Goal: Task Accomplishment & Management: Complete application form

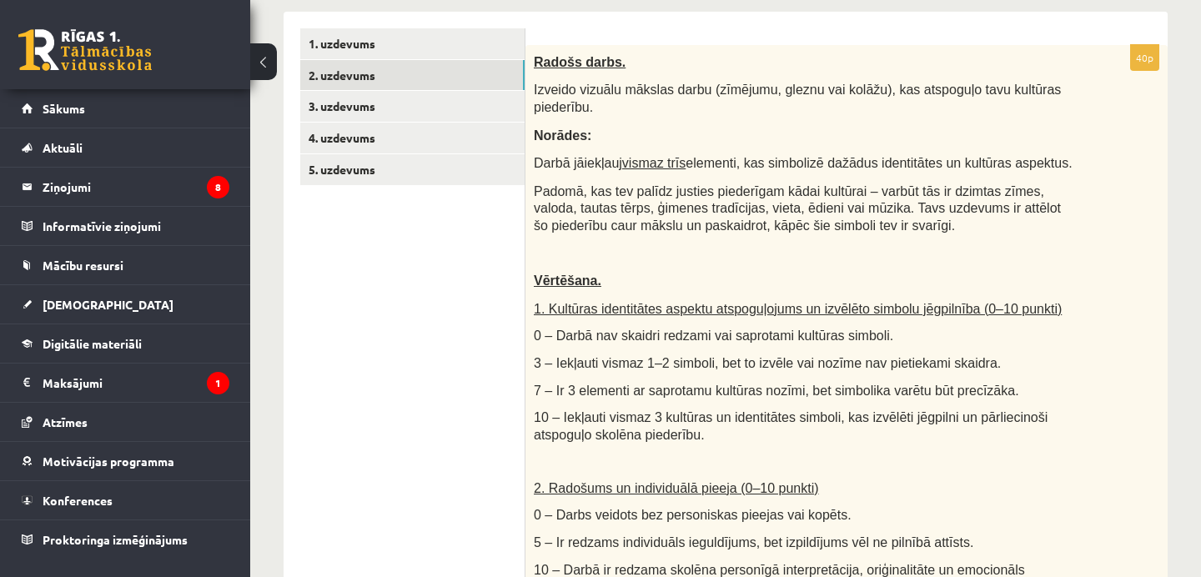
scroll to position [294, 0]
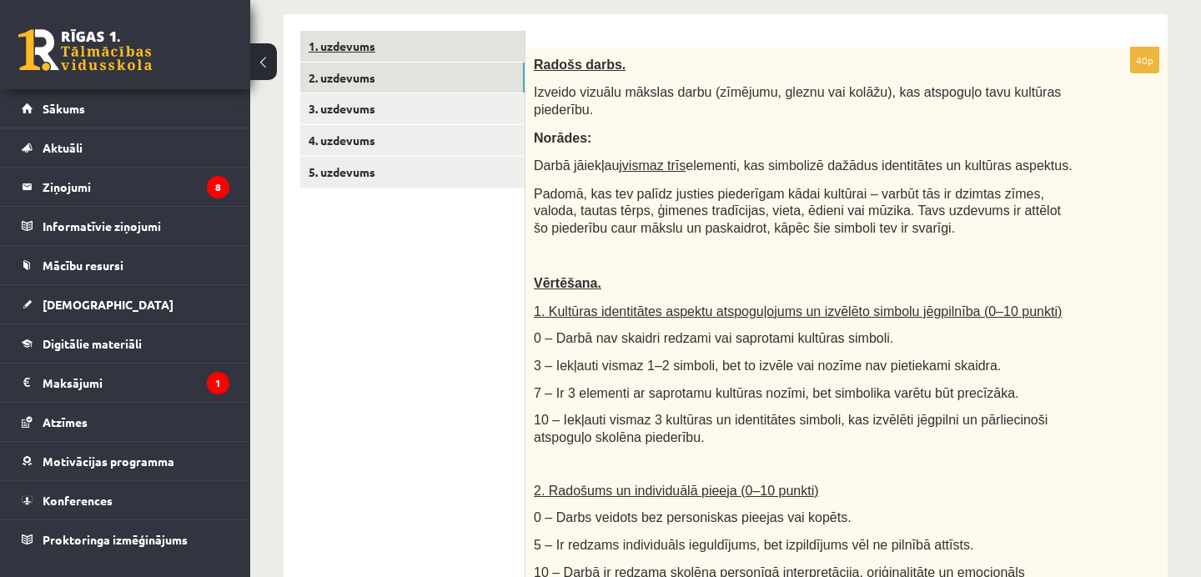
click at [382, 45] on link "1. uzdevums" at bounding box center [412, 46] width 224 height 31
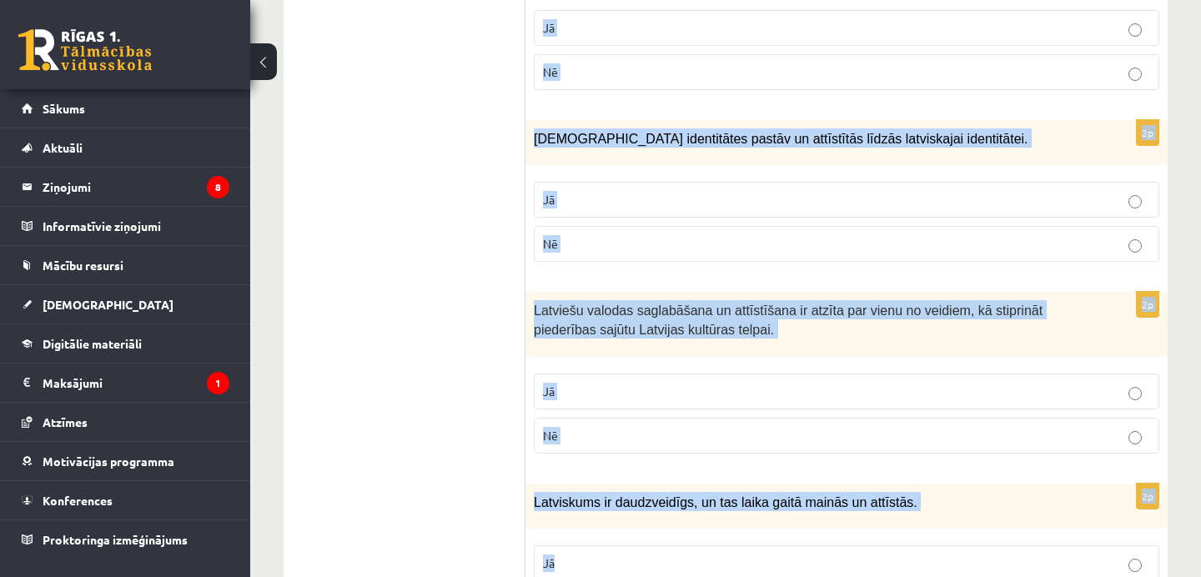
scroll to position [2502, 0]
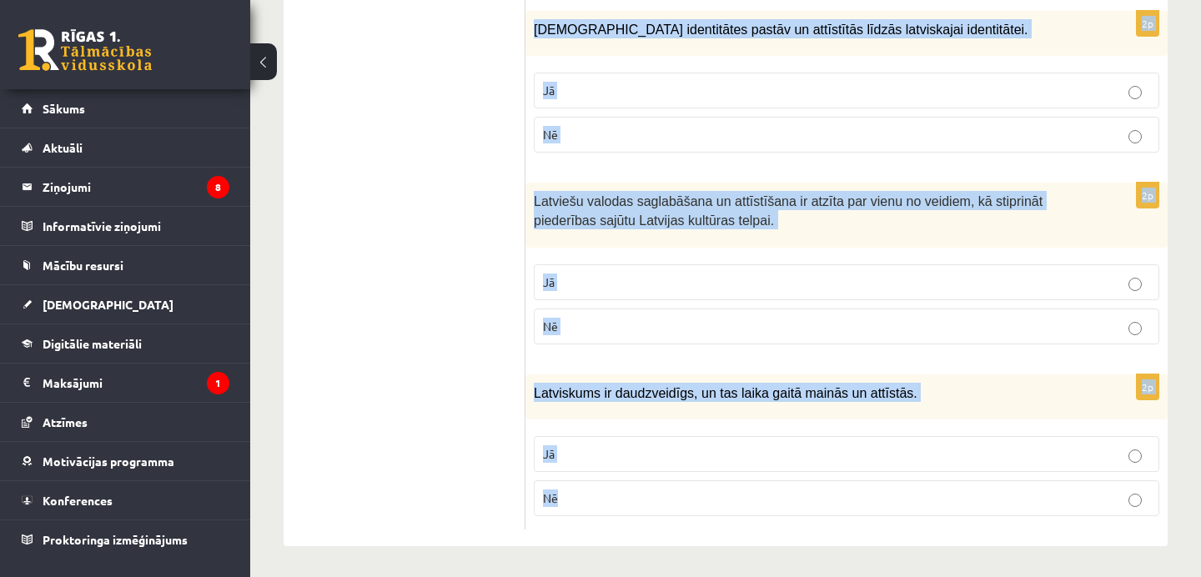
drag, startPoint x: 542, startPoint y: 39, endPoint x: 623, endPoint y: 512, distance: 479.8
copy form "Loremi dol sitametcons ad elitsed! 8d Eiusmodt incididuntut lab etdolo magnaal …"
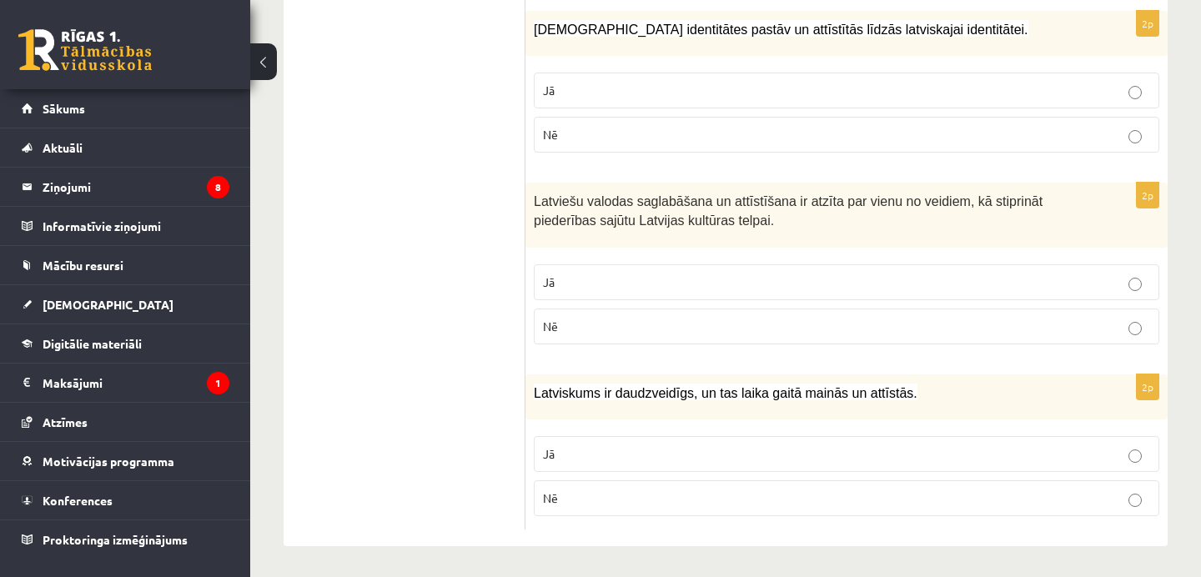
click at [694, 205] on p "Latviešu valodas saglabāšana un attīstīšana ir atzīta par vienu no veidiem, kā …" at bounding box center [805, 210] width 542 height 38
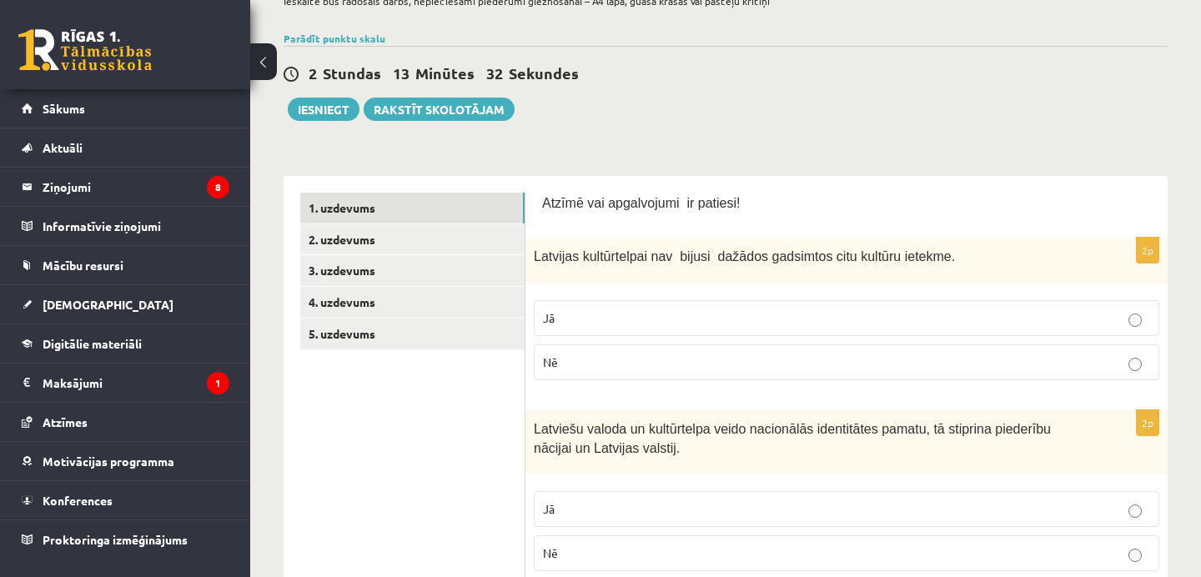
scroll to position [133, 0]
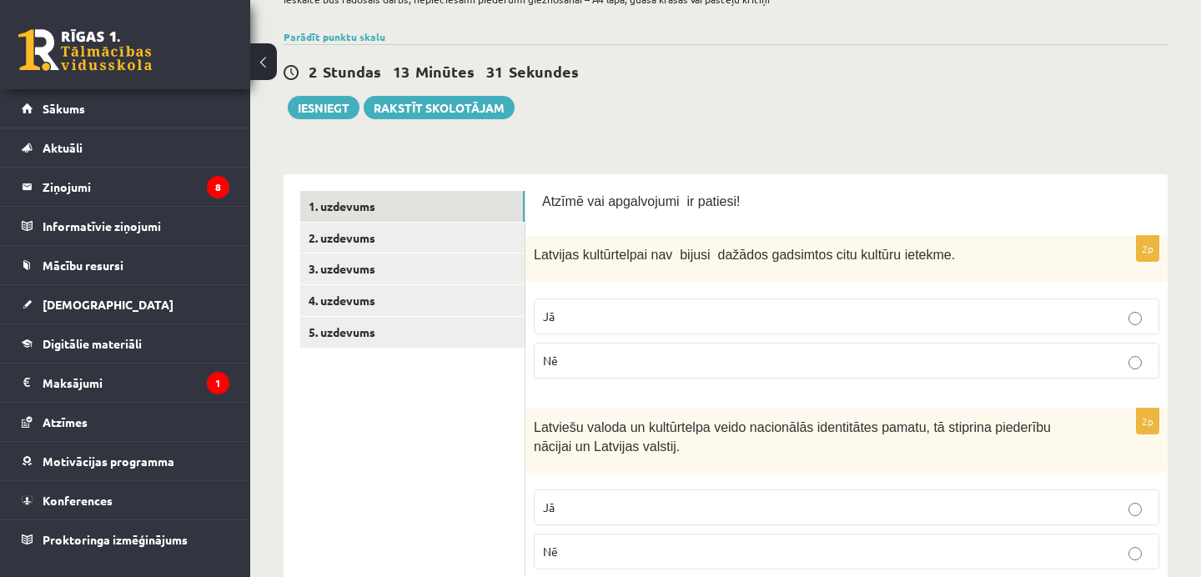
click at [602, 360] on p "Nē" at bounding box center [846, 361] width 607 height 18
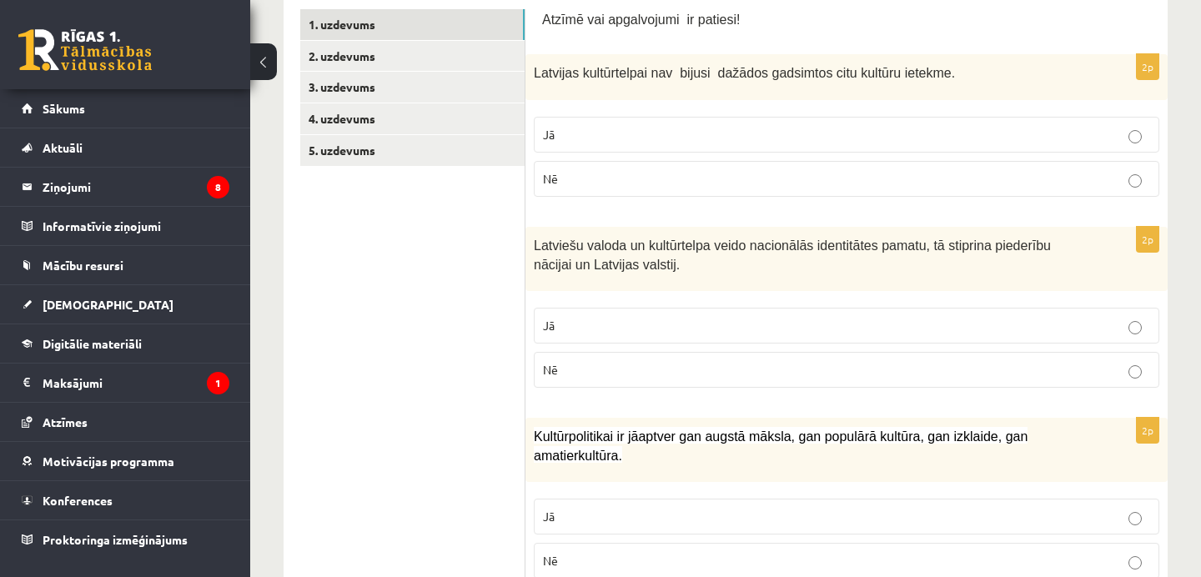
scroll to position [324, 0]
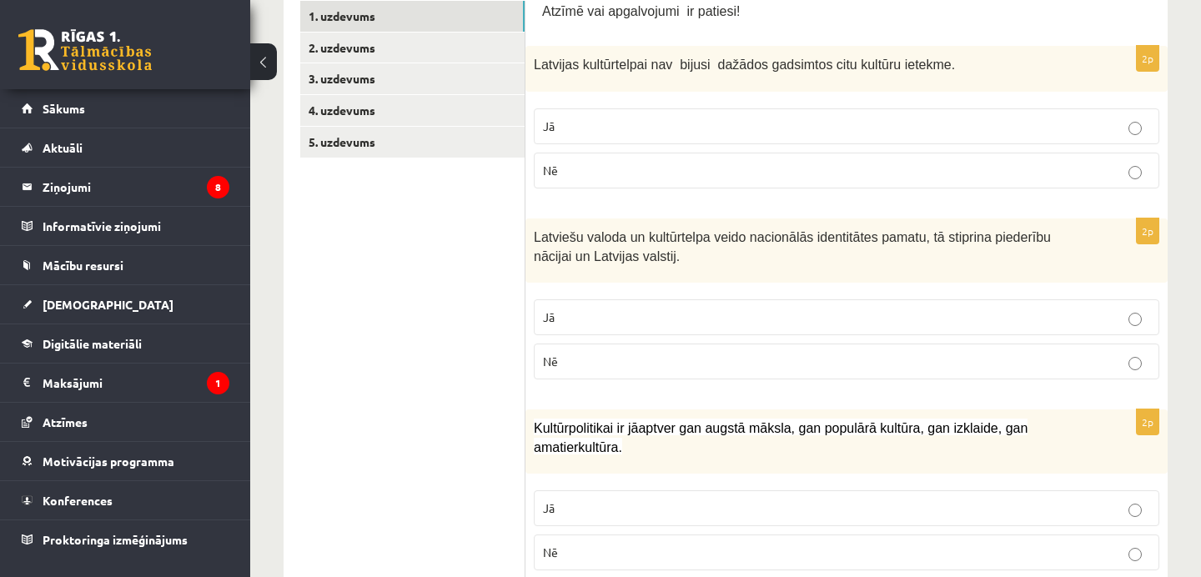
click at [581, 316] on p "Jā" at bounding box center [846, 318] width 607 height 18
click at [581, 506] on p "Jā" at bounding box center [846, 509] width 607 height 18
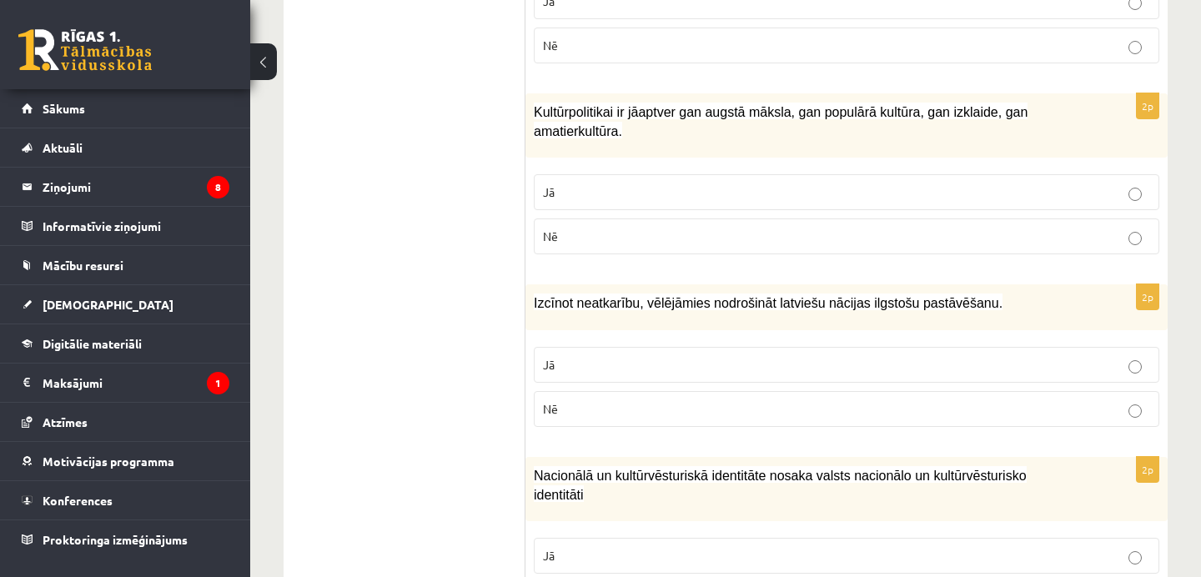
scroll to position [641, 0]
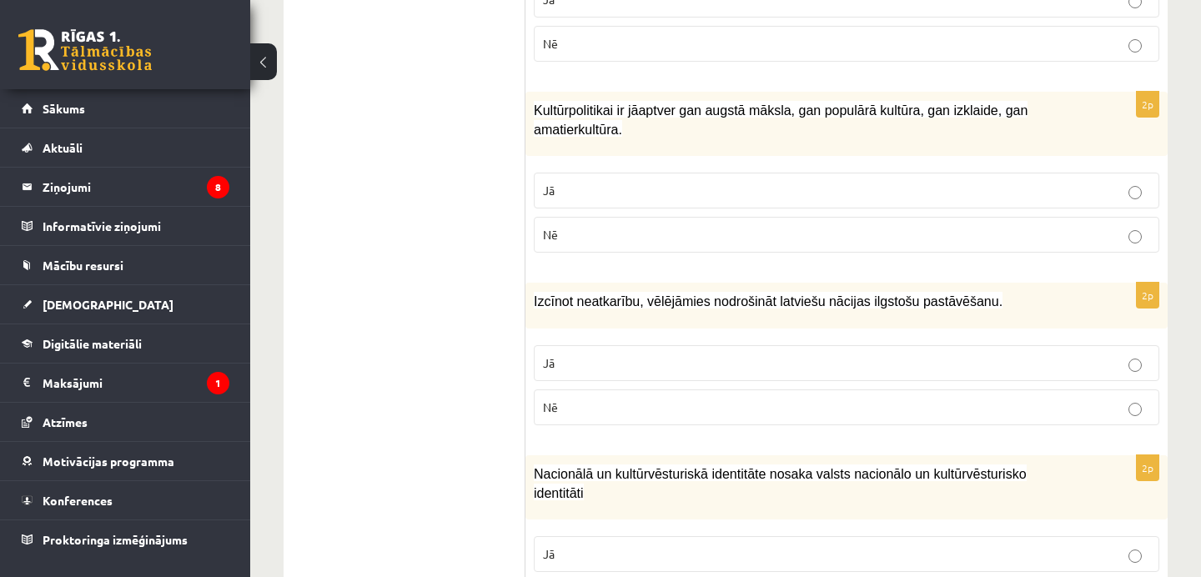
click at [596, 367] on p "Jā" at bounding box center [846, 363] width 607 height 18
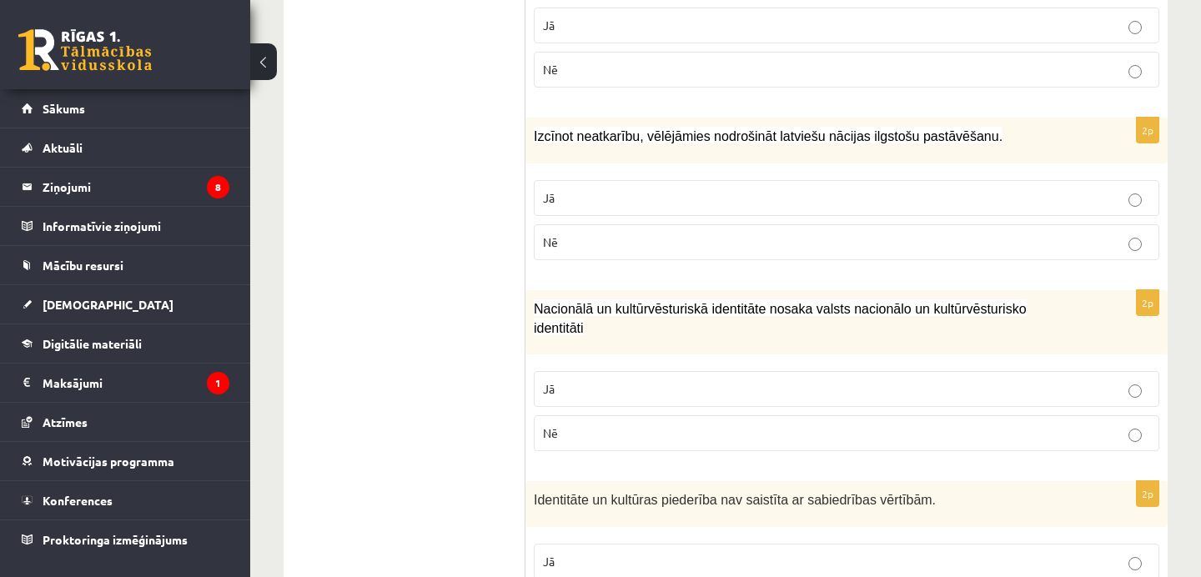
scroll to position [833, 0]
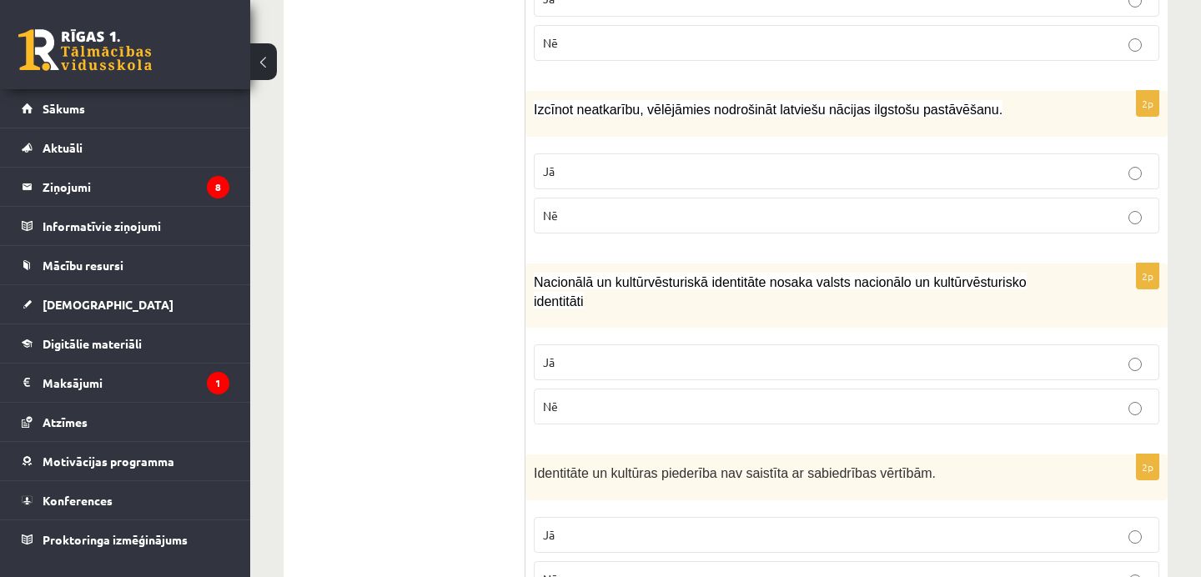
click at [627, 357] on p "Jā" at bounding box center [846, 363] width 607 height 18
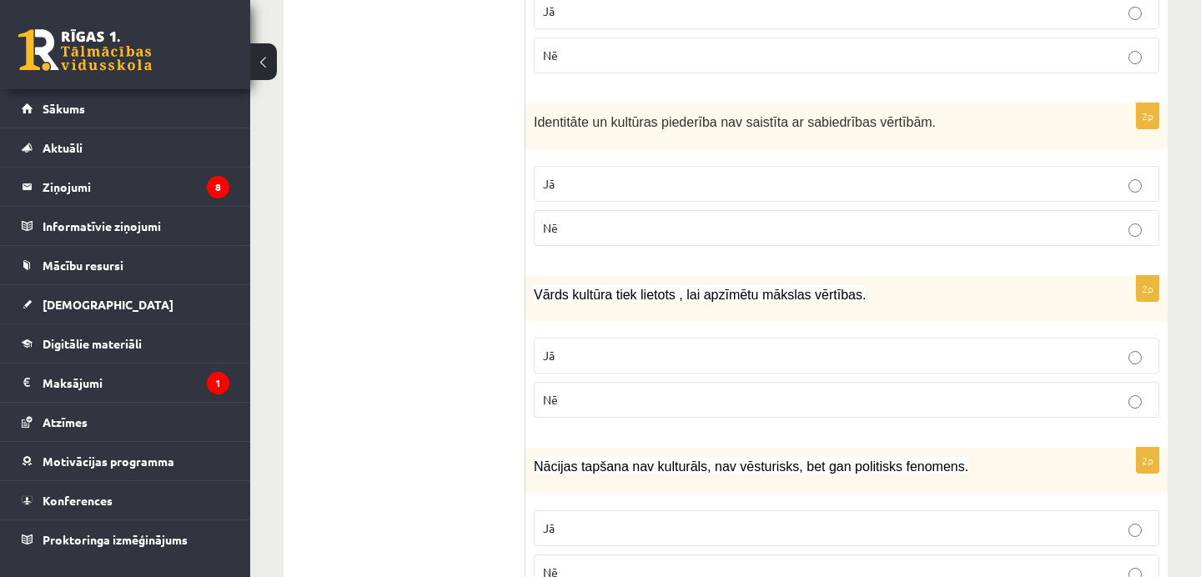
scroll to position [1185, 0]
click at [623, 229] on p "Nē" at bounding box center [846, 228] width 607 height 18
click at [636, 404] on p "Nē" at bounding box center [846, 399] width 607 height 18
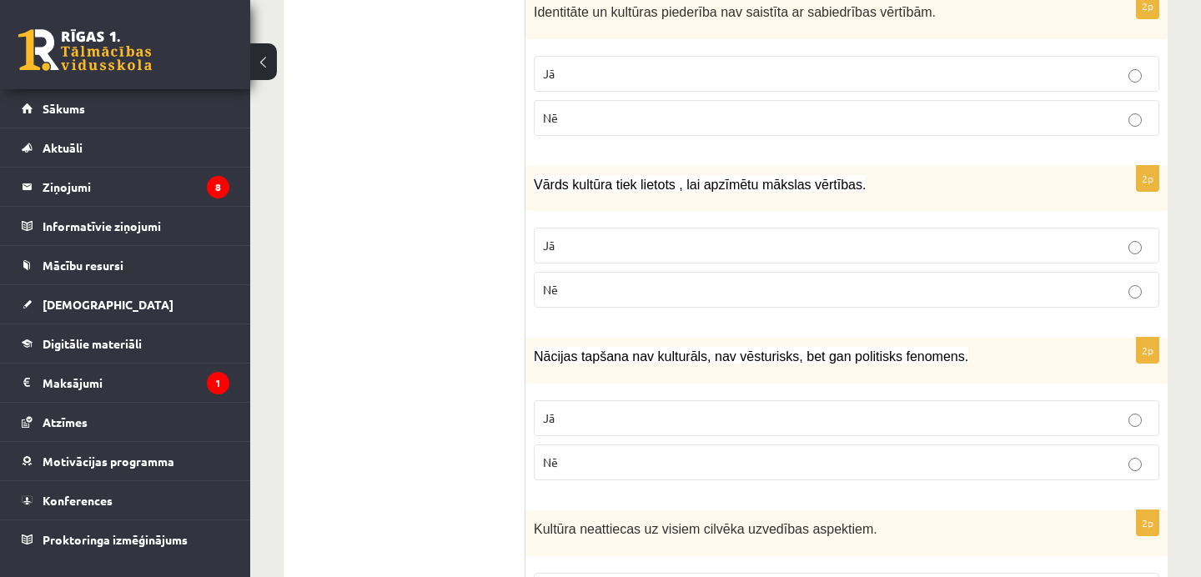
scroll to position [1331, 0]
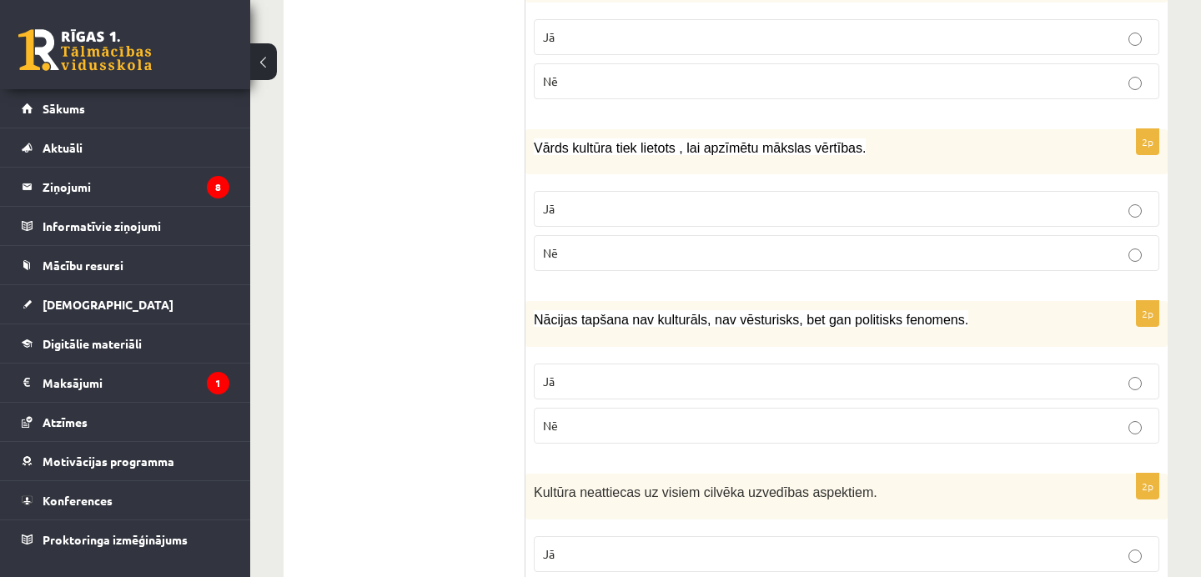
click at [621, 430] on p "Nē" at bounding box center [846, 426] width 607 height 18
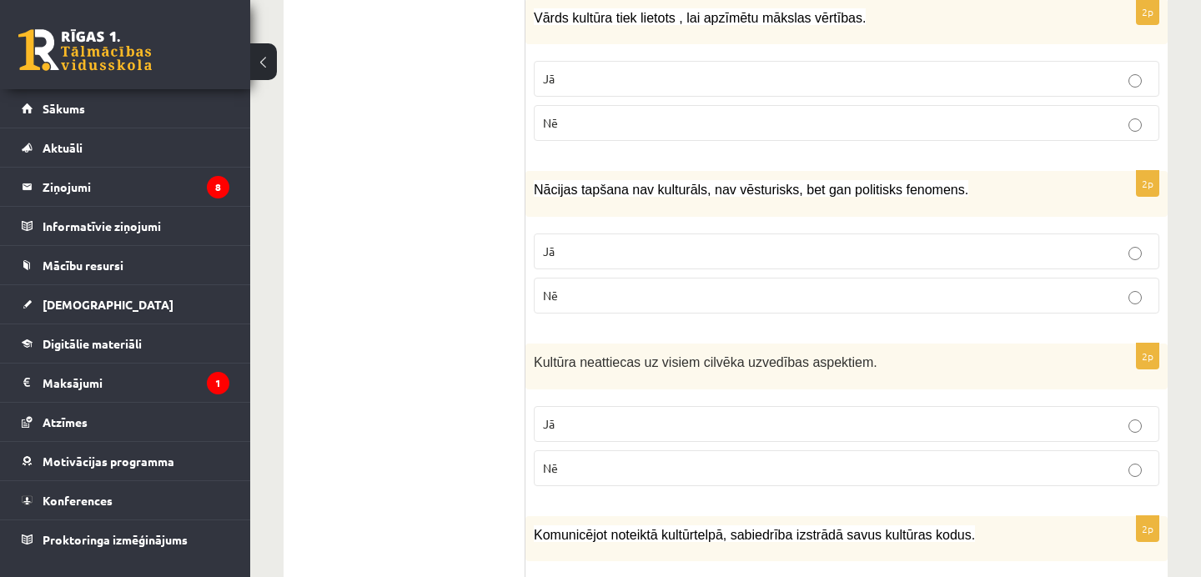
scroll to position [1521, 0]
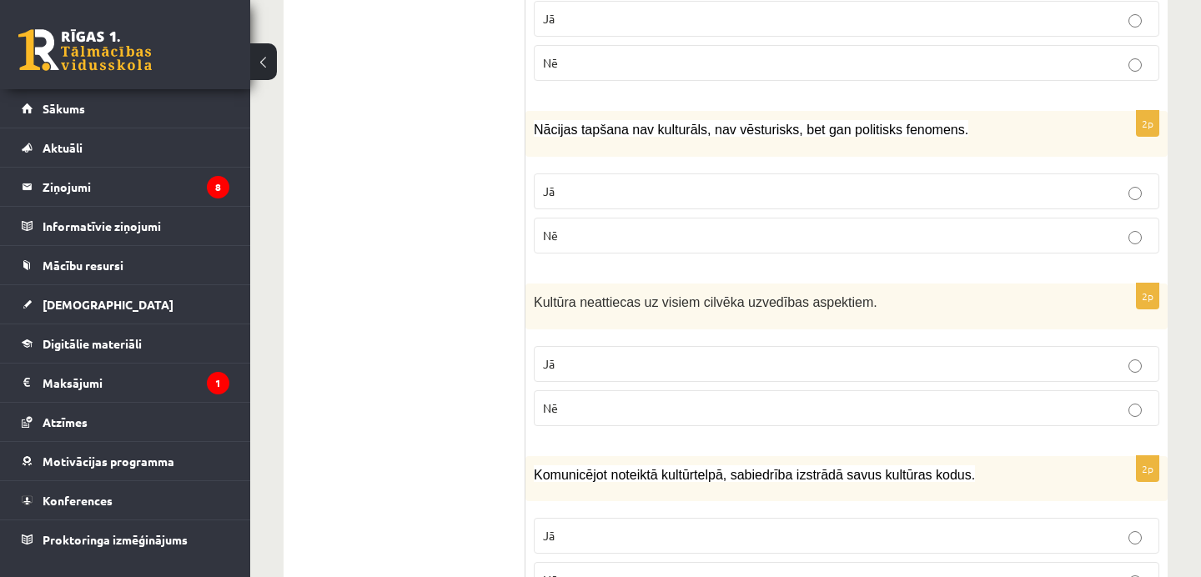
click at [623, 400] on p "Nē" at bounding box center [846, 409] width 607 height 18
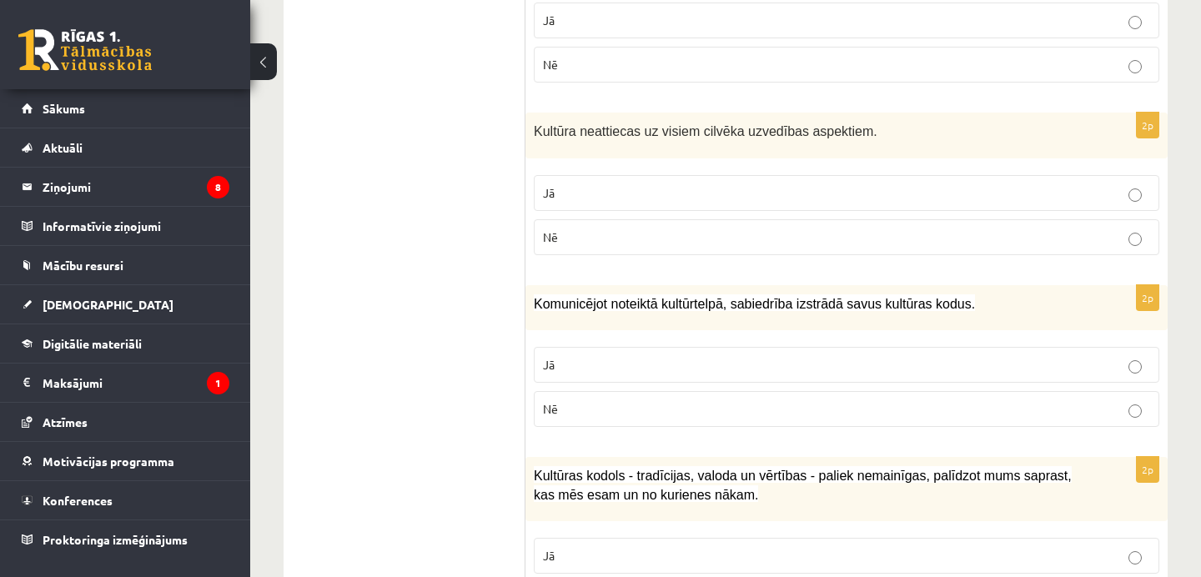
scroll to position [1696, 0]
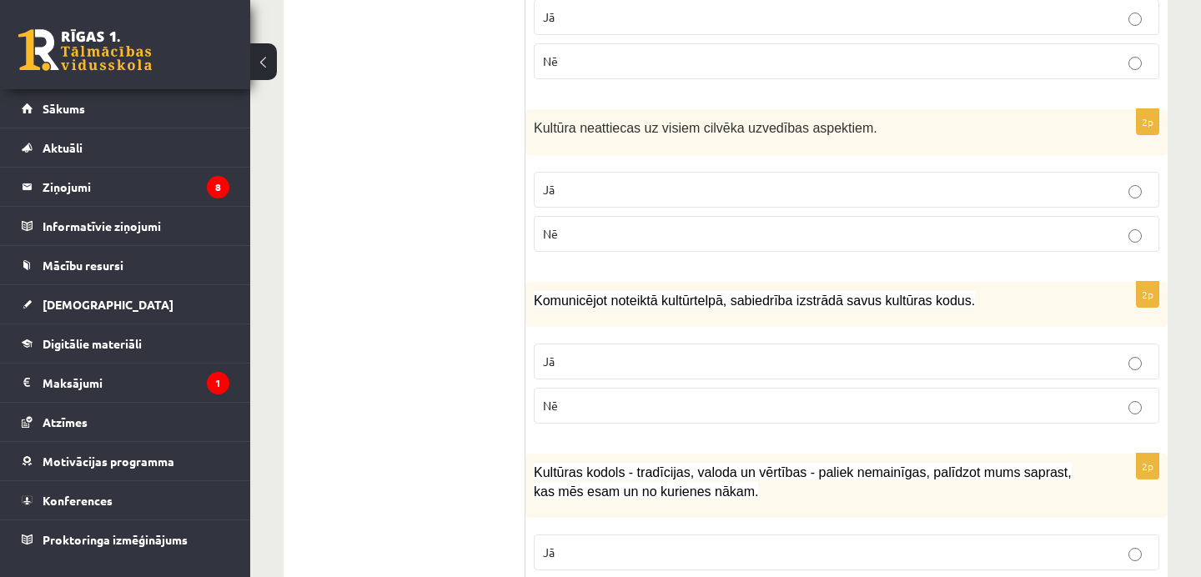
click at [601, 360] on p "Jā" at bounding box center [846, 362] width 607 height 18
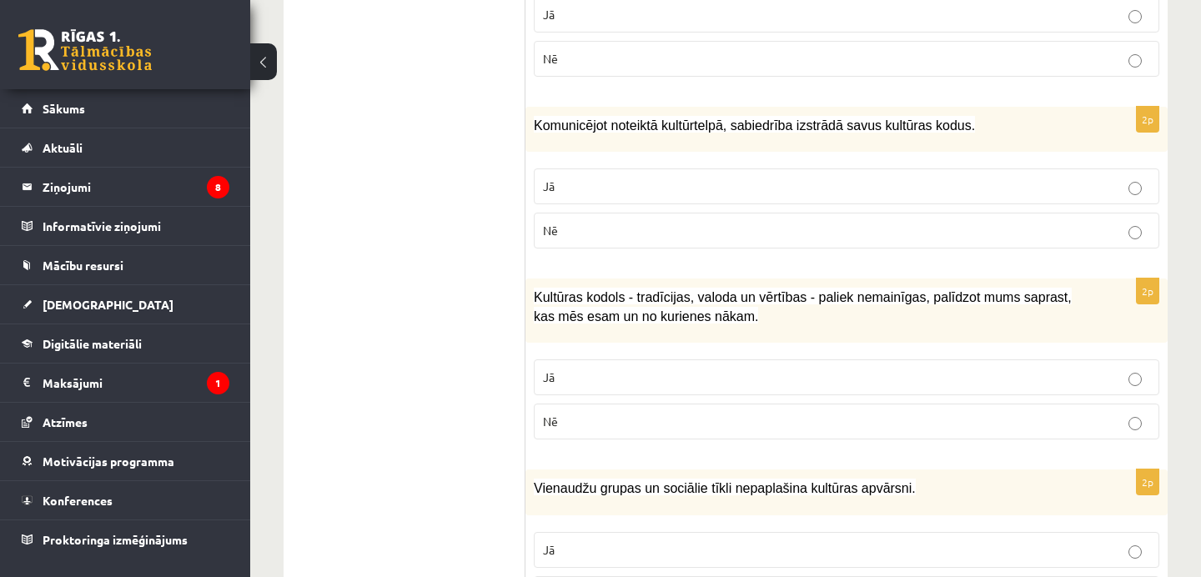
click at [551, 422] on span "Nē" at bounding box center [550, 421] width 15 height 15
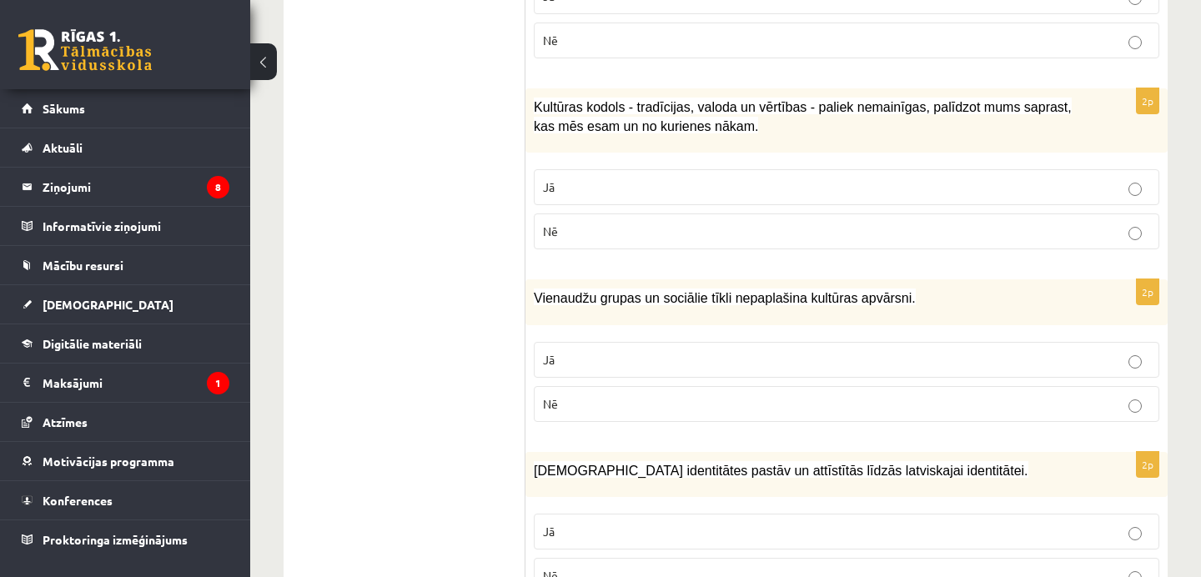
click at [556, 405] on span "Nē" at bounding box center [550, 403] width 15 height 15
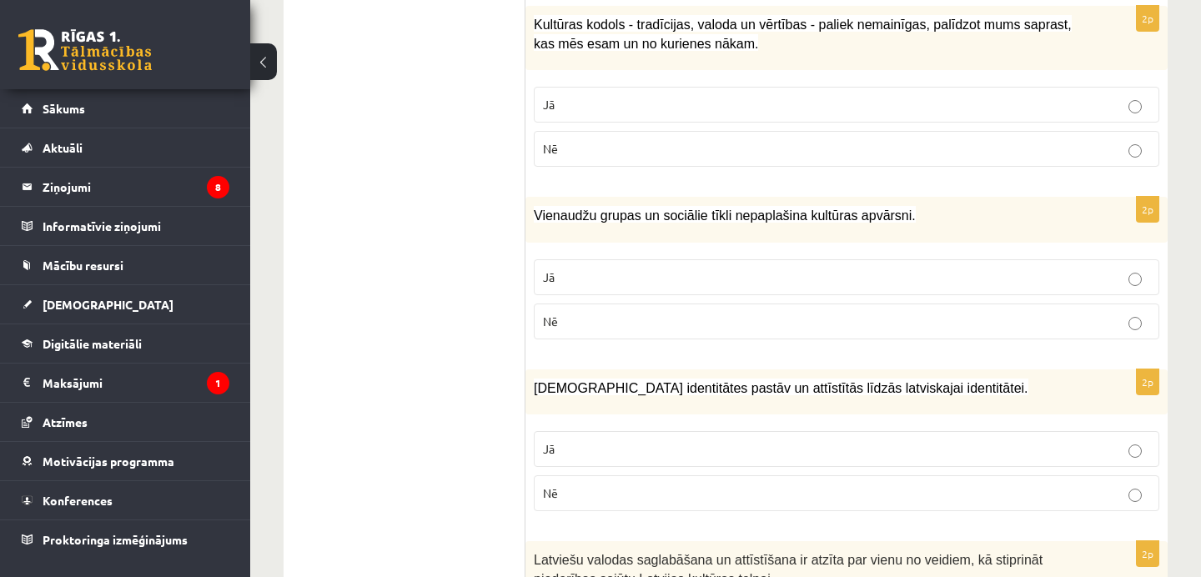
scroll to position [2259, 0]
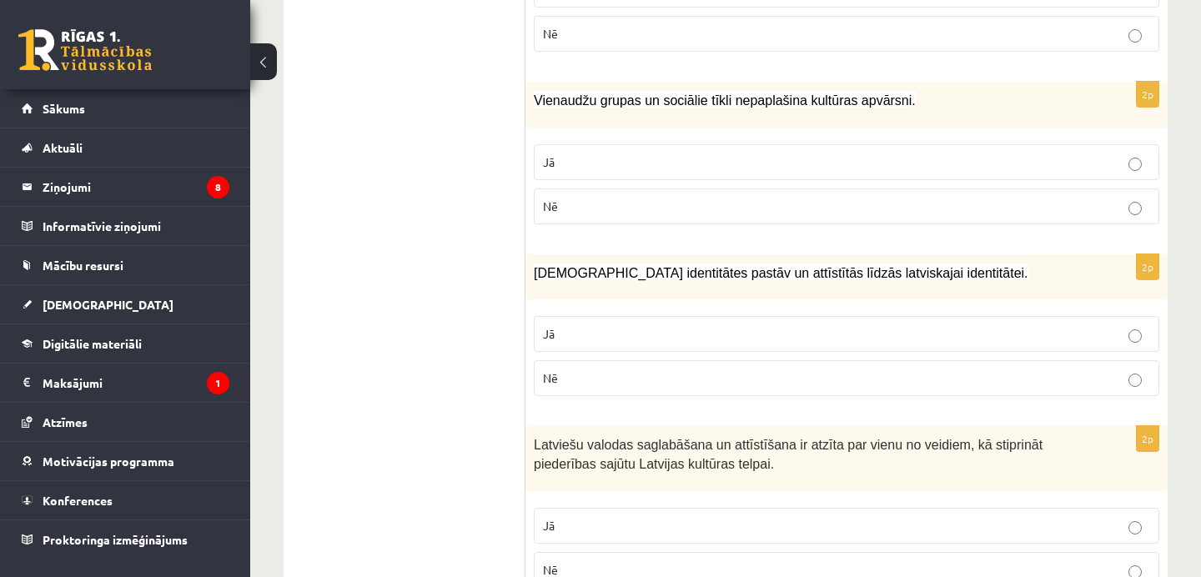
click at [569, 342] on label "Jā" at bounding box center [847, 334] width 626 height 36
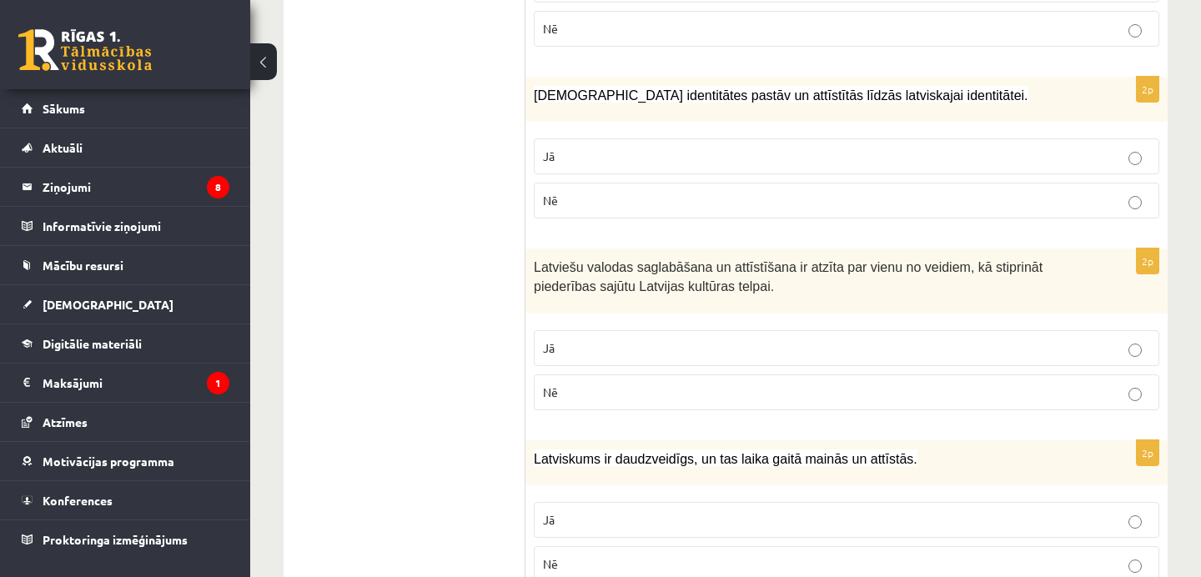
click at [569, 342] on p "Jā" at bounding box center [846, 348] width 607 height 18
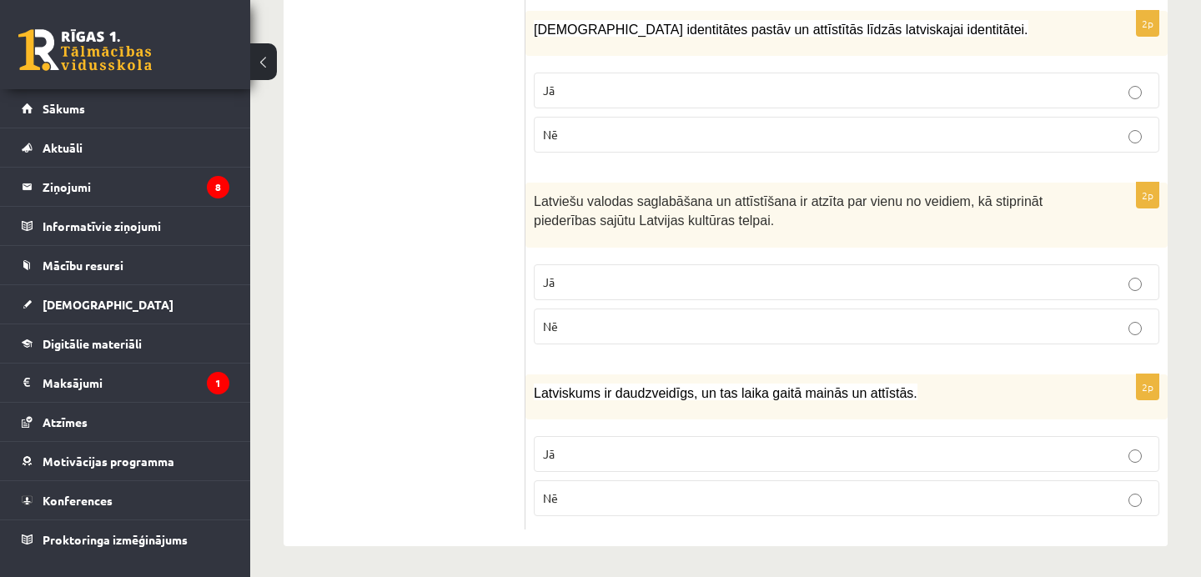
click at [565, 455] on p "Jā" at bounding box center [846, 454] width 607 height 18
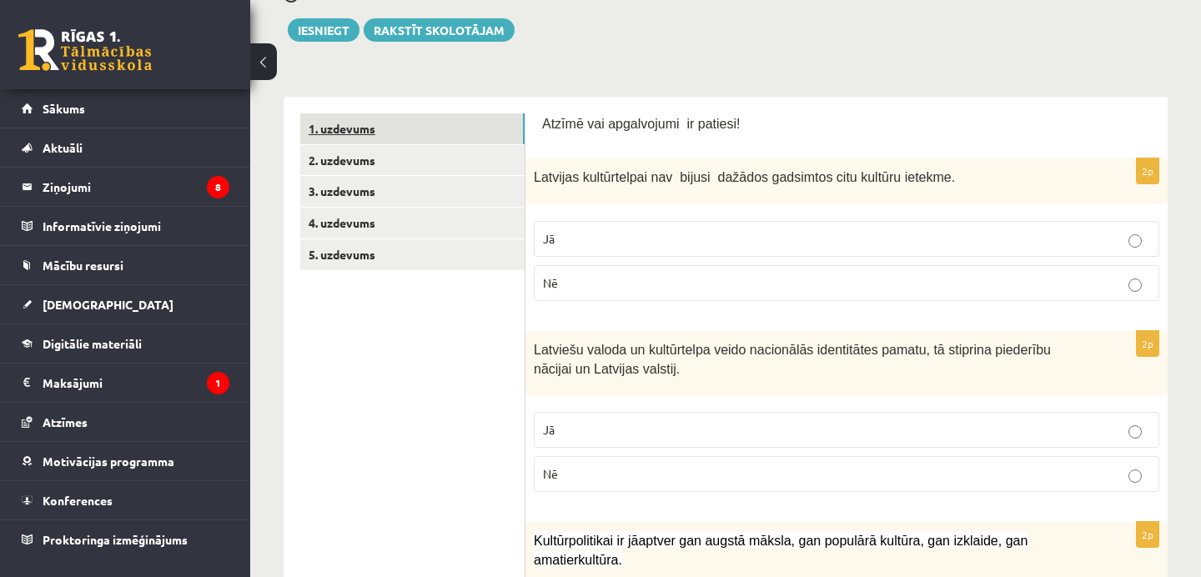
scroll to position [210, 0]
click at [351, 192] on link "3. uzdevums" at bounding box center [412, 192] width 224 height 31
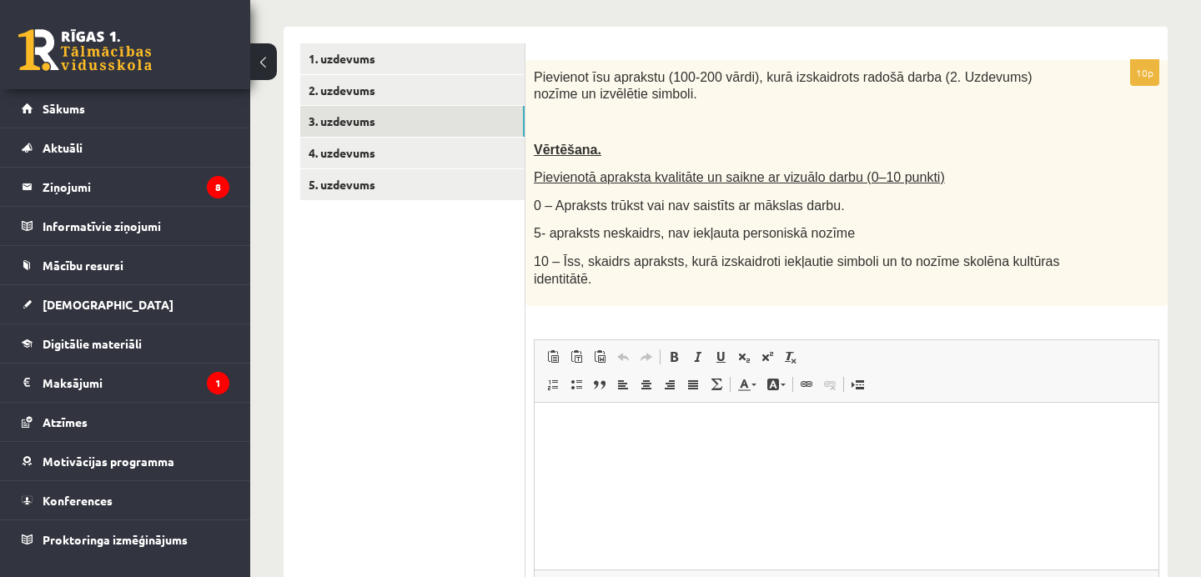
scroll to position [0, 0]
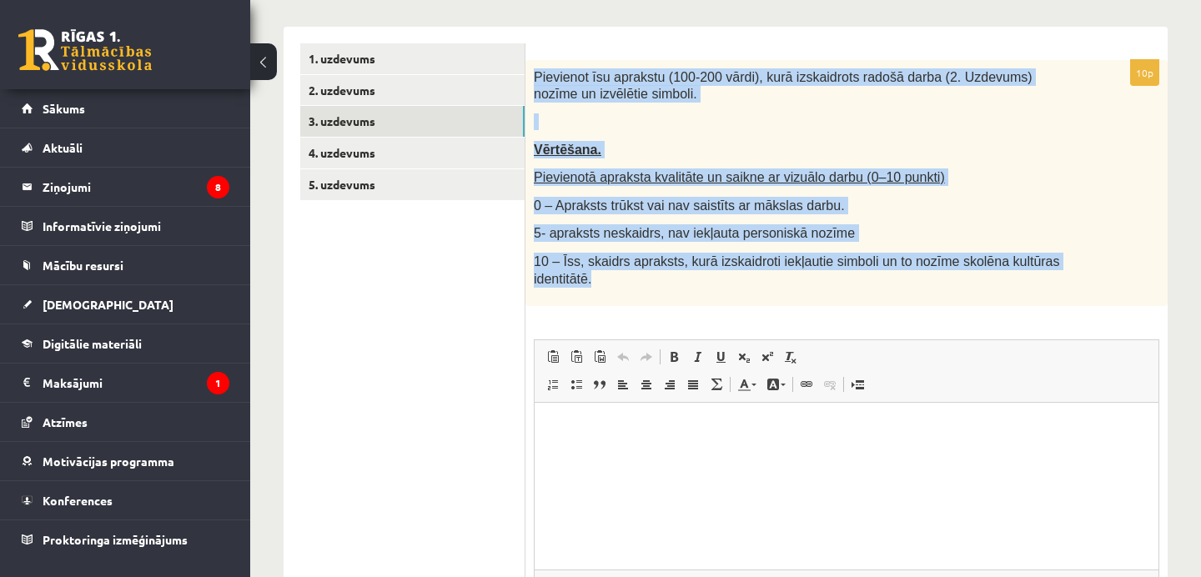
drag, startPoint x: 532, startPoint y: 76, endPoint x: 717, endPoint y: 295, distance: 287.1
click at [717, 295] on div "Pievienot īsu aprakstu (100-200 vārdi), kurā izskaidrots radošā darba (2. Uzdev…" at bounding box center [846, 183] width 642 height 246
copy div "Pievienot īsu aprakstu (100-200 vārdi), kurā izskaidrots radošā darba (2. Uzdev…"
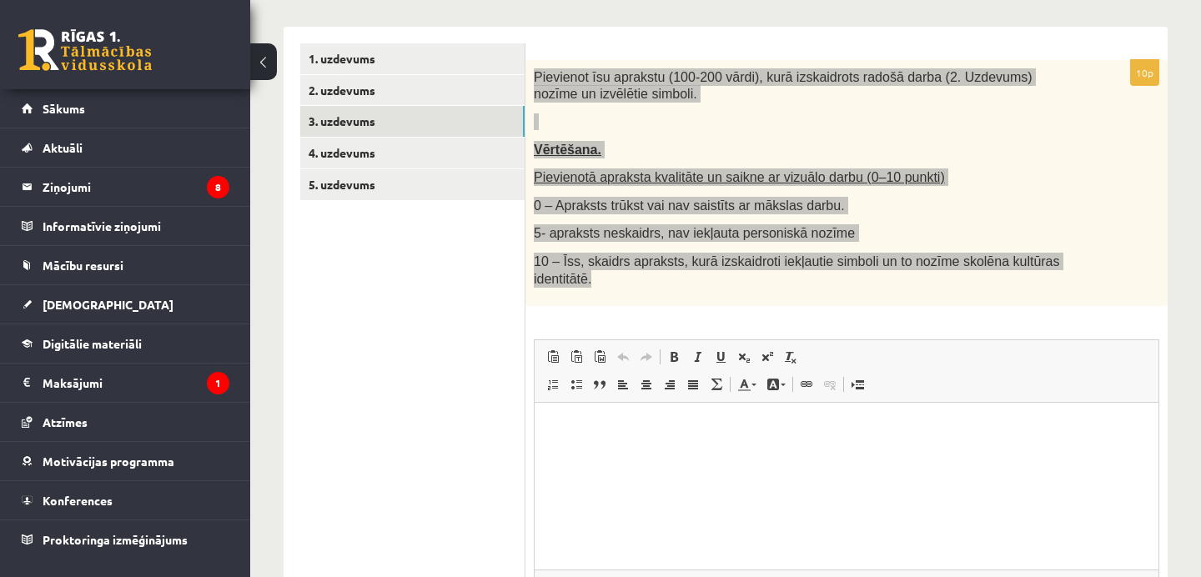
click at [597, 445] on html at bounding box center [847, 428] width 624 height 51
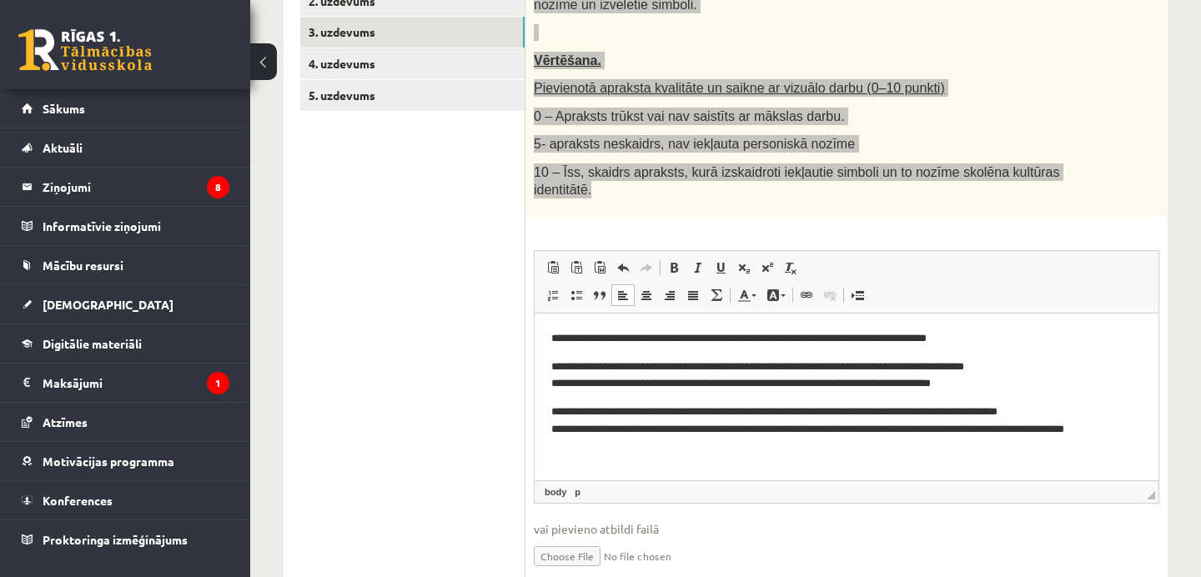
scroll to position [371, 0]
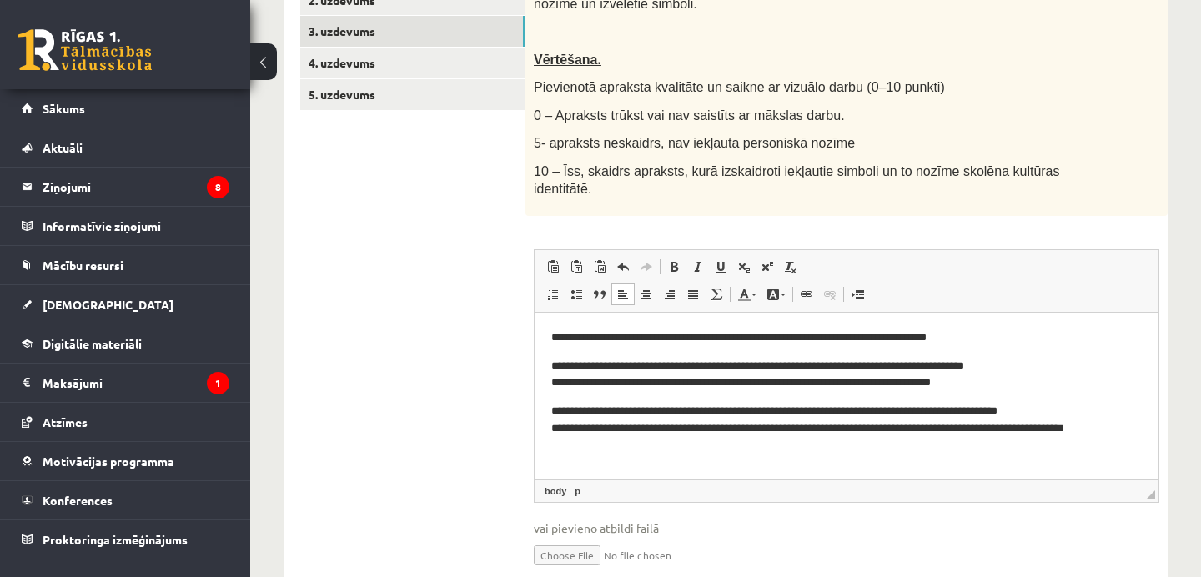
click at [478, 296] on ul "1. uzdevums 2. uzdevums 3. uzdevums 4. uzdevums 5. uzdevums" at bounding box center [412, 274] width 225 height 643
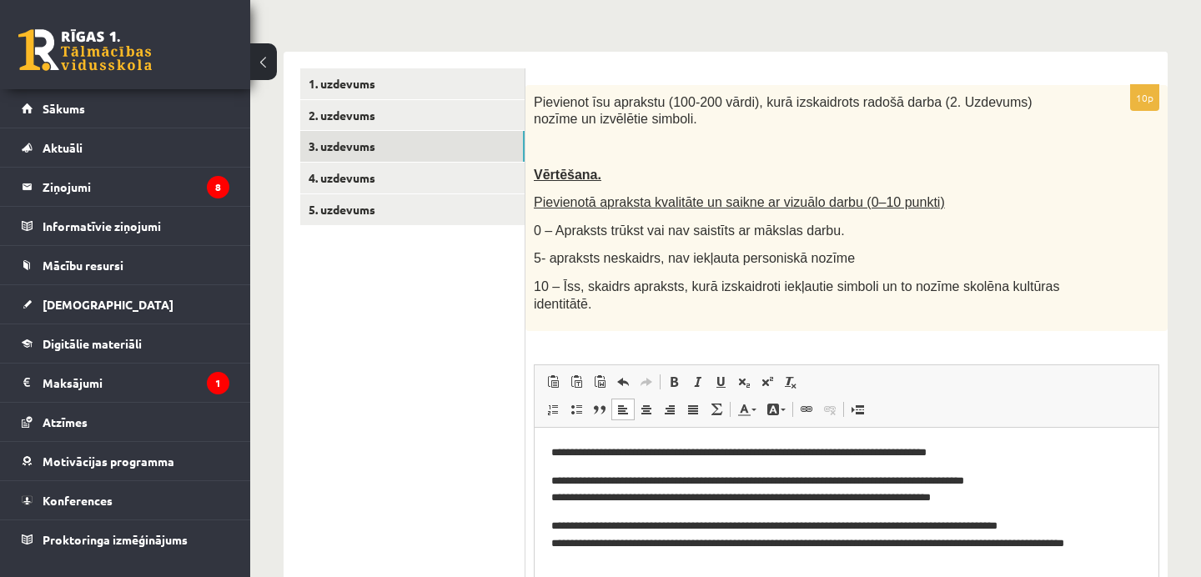
scroll to position [254, 0]
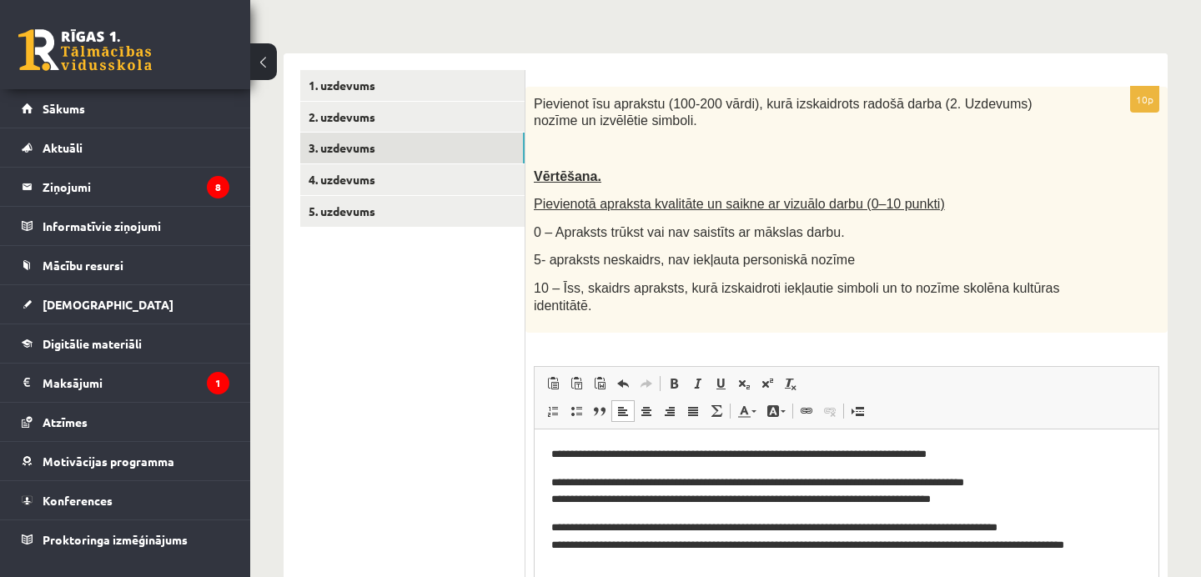
click at [470, 354] on ul "1. uzdevums 2. uzdevums 3. uzdevums 4. uzdevums 5. uzdevums" at bounding box center [412, 391] width 225 height 643
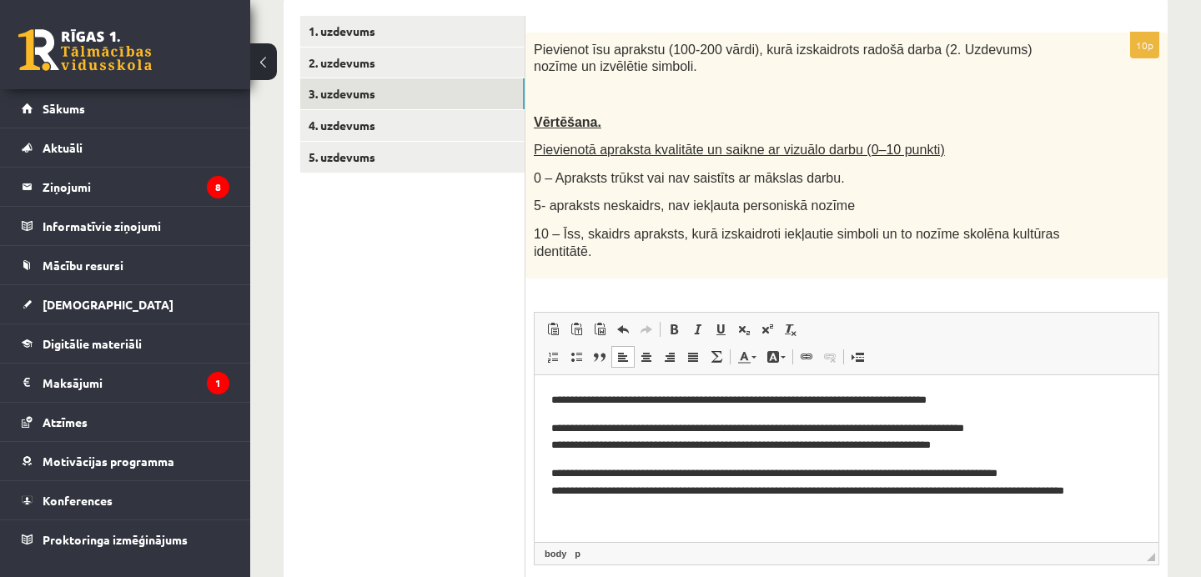
scroll to position [292, 0]
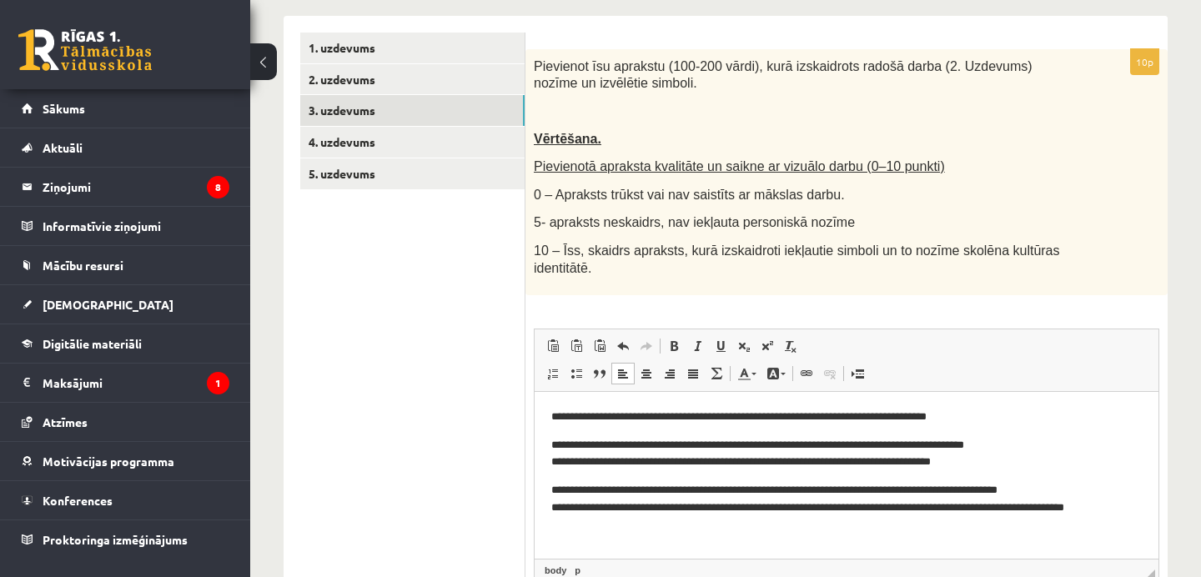
click at [561, 429] on body "**********" at bounding box center [846, 463] width 591 height 108
click at [450, 442] on ul "1. uzdevums 2. uzdevums 3. uzdevums 4. uzdevums 5. uzdevums" at bounding box center [412, 354] width 225 height 643
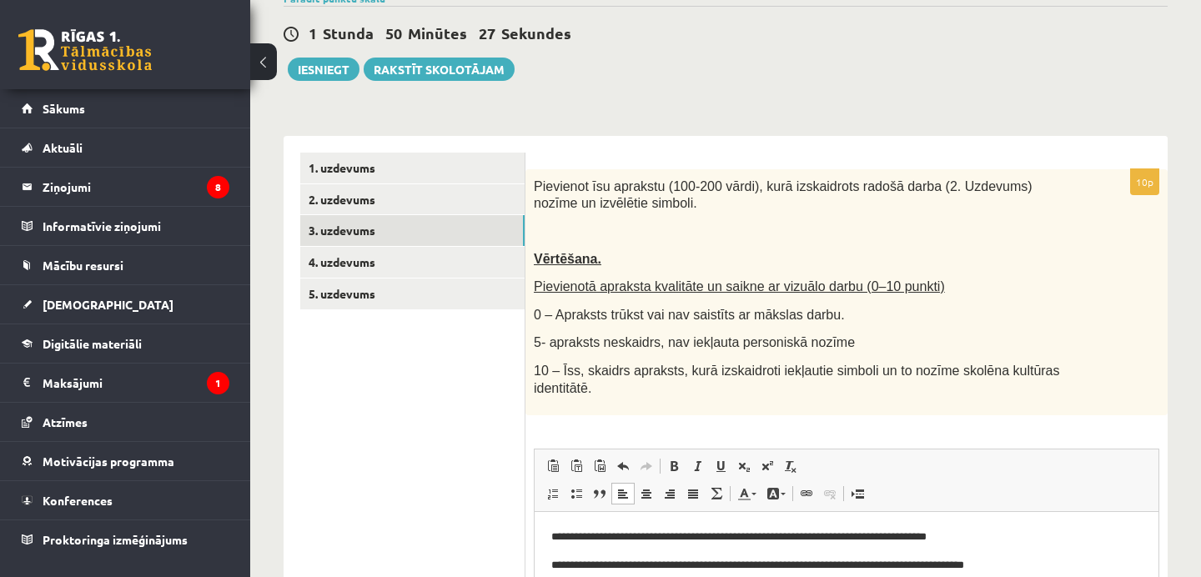
scroll to position [158, 0]
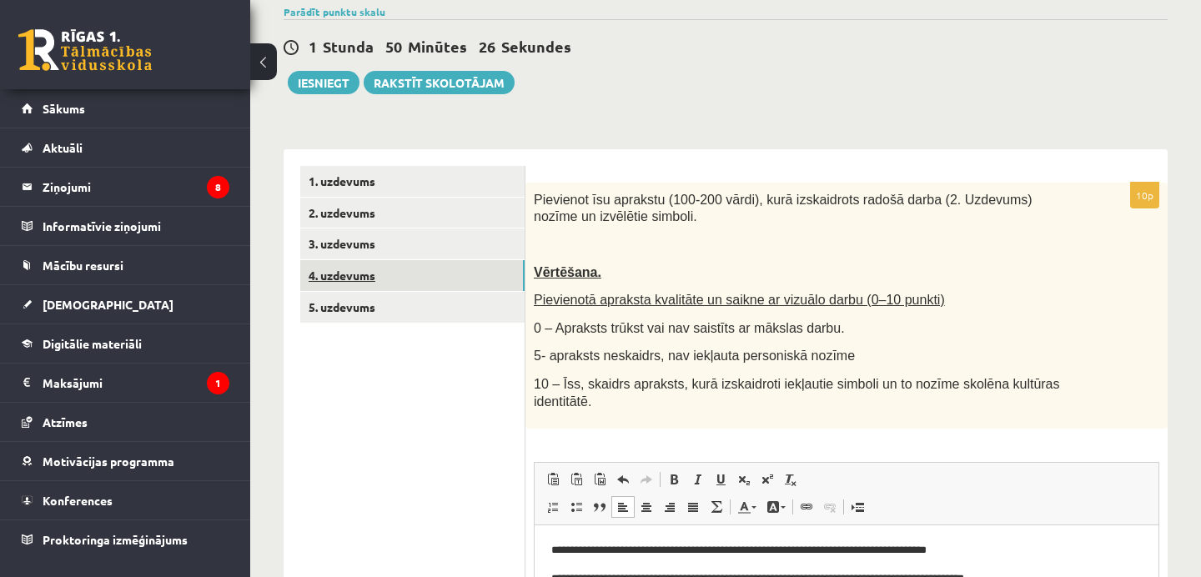
click at [365, 271] on link "4. uzdevums" at bounding box center [412, 275] width 224 height 31
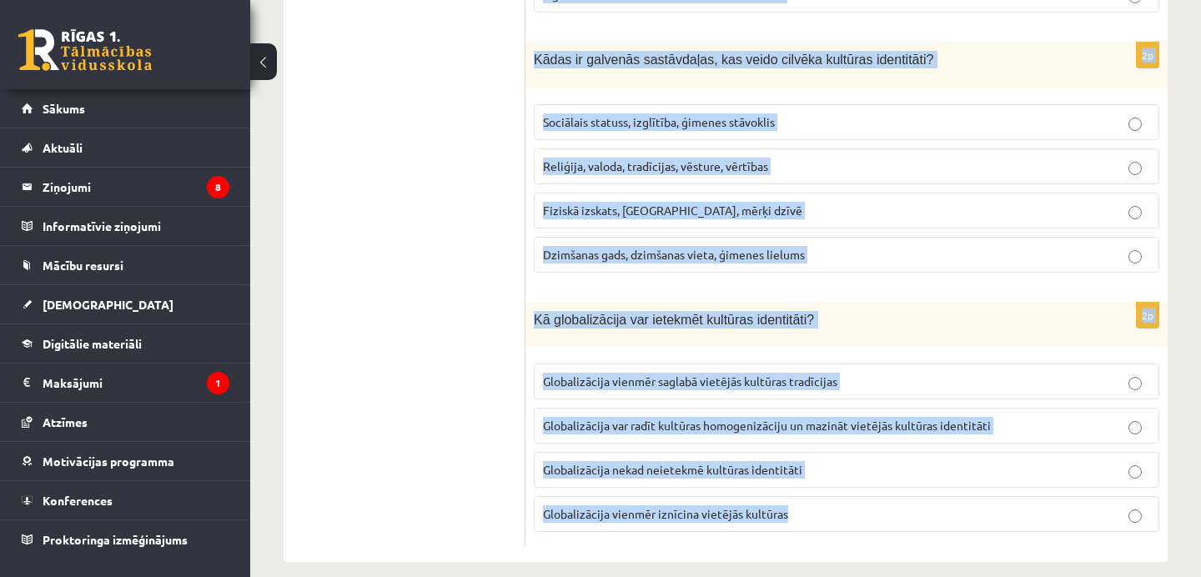
scroll to position [2416, 0]
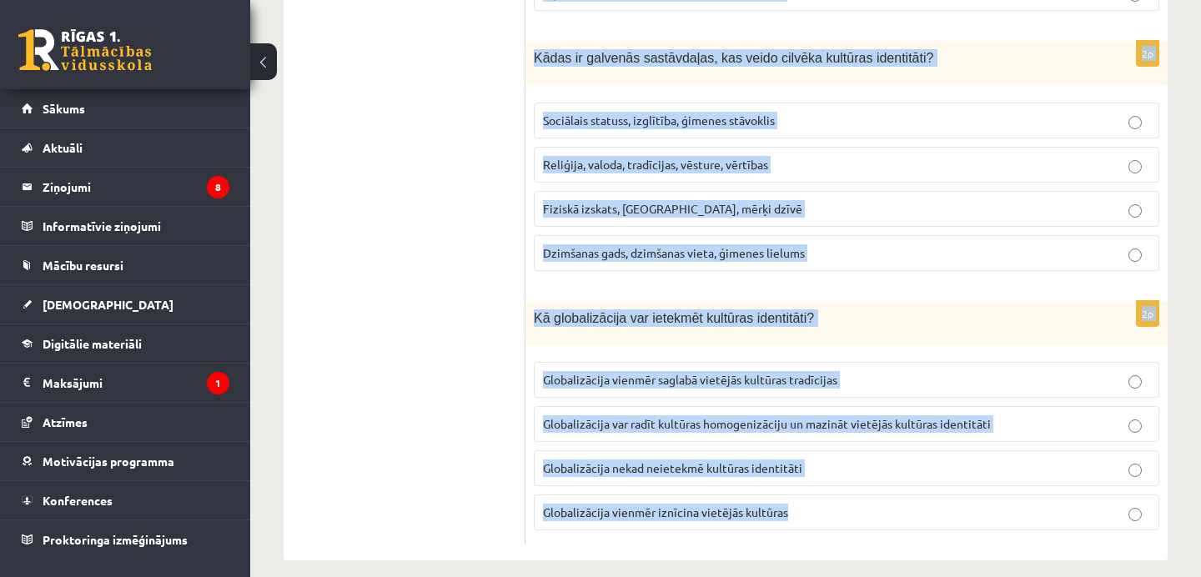
drag, startPoint x: 533, startPoint y: 195, endPoint x: 583, endPoint y: 546, distance: 354.7
copy form "Lor ip dolorsitametconse? Adipiscing, eli seddoeiu tempor incididu utlaboree Do…"
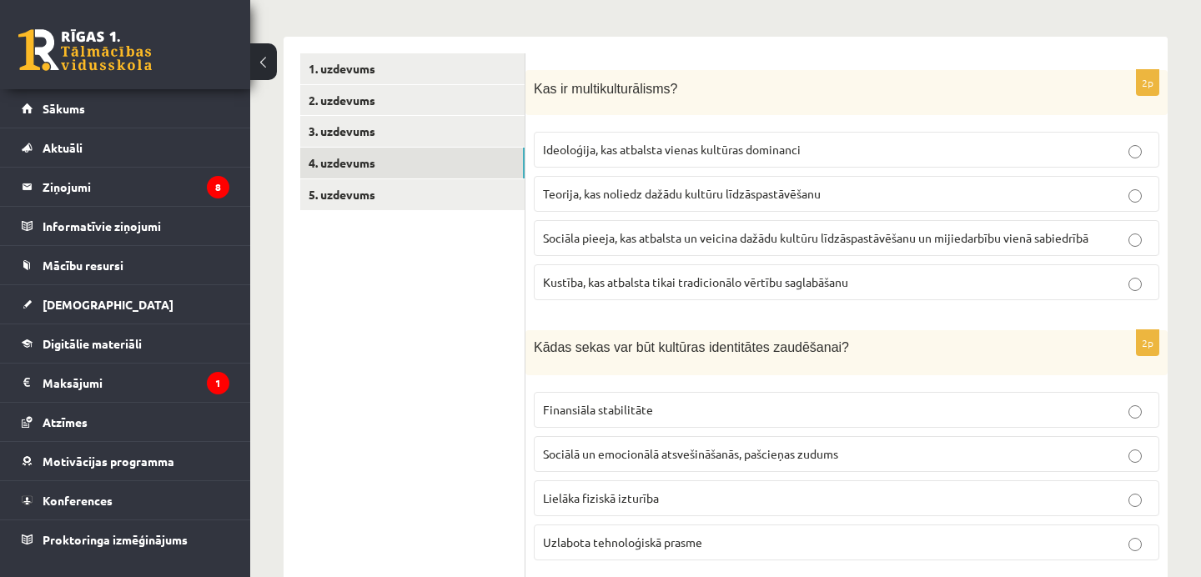
scroll to position [284, 0]
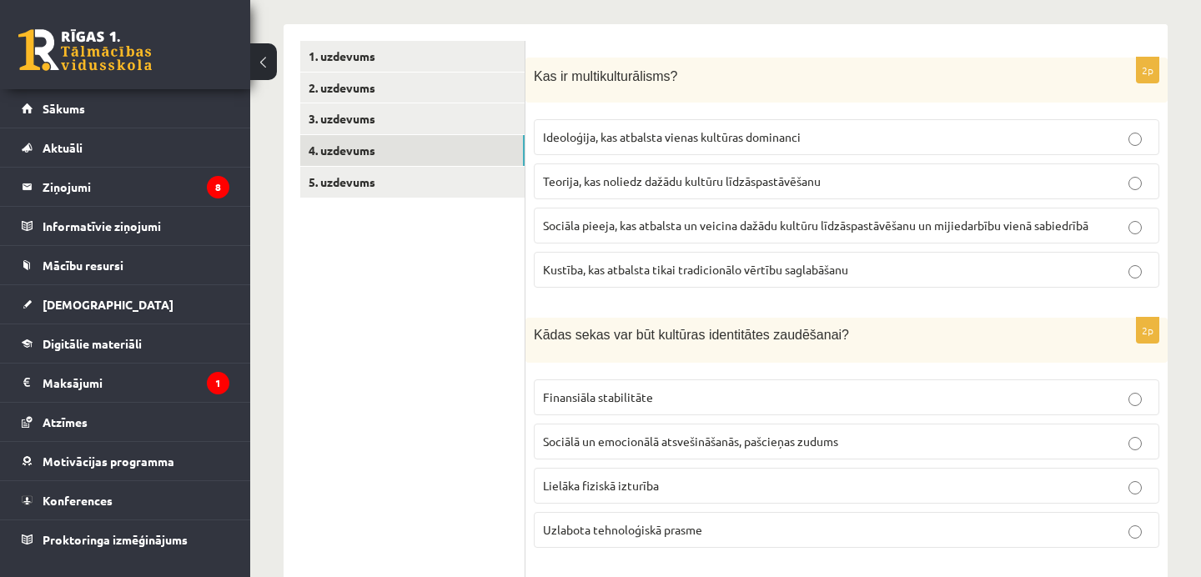
click at [600, 225] on span "Sociāla pieeja, kas atbalsta un veicina dažādu kultūru līdzāspastāvēšanu un mij…" at bounding box center [816, 225] width 546 height 15
click at [617, 448] on p "Sociālā un emocionālā atsvešināšanās, pašcieņas zudums" at bounding box center [846, 442] width 607 height 18
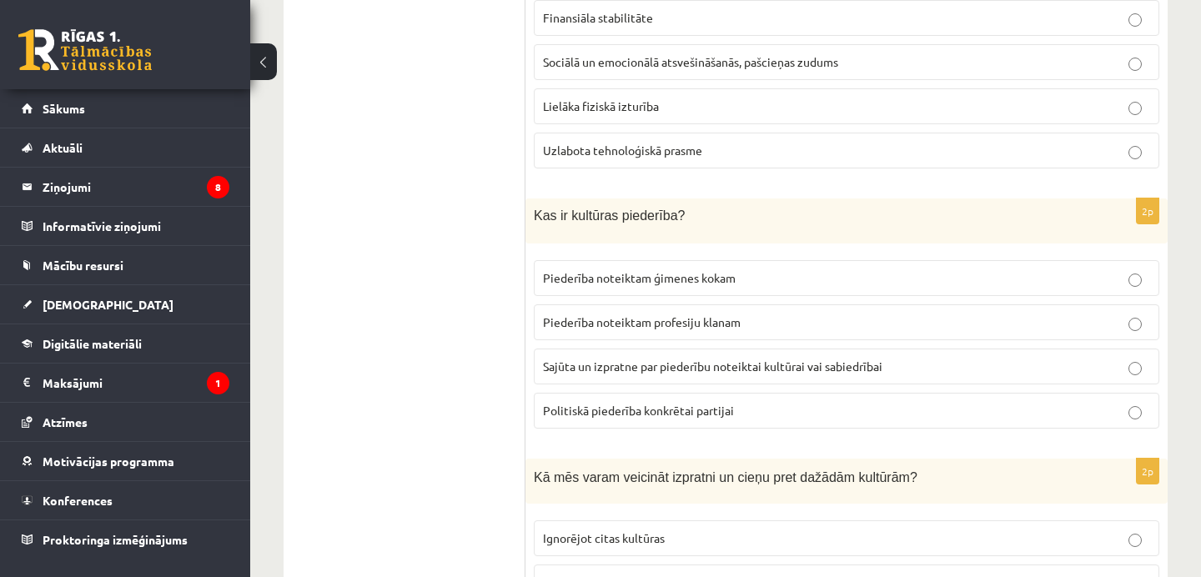
scroll to position [666, 0]
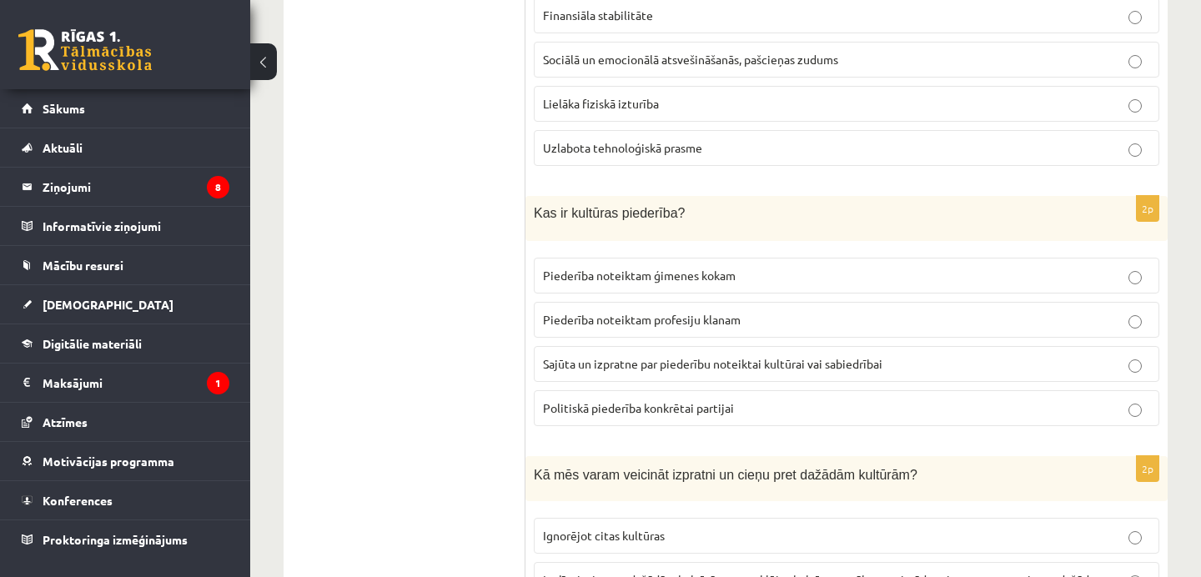
click at [623, 365] on span "Sajūta un izpratne par piederību noteiktai kultūrai vai sabiedrībai" at bounding box center [712, 363] width 339 height 15
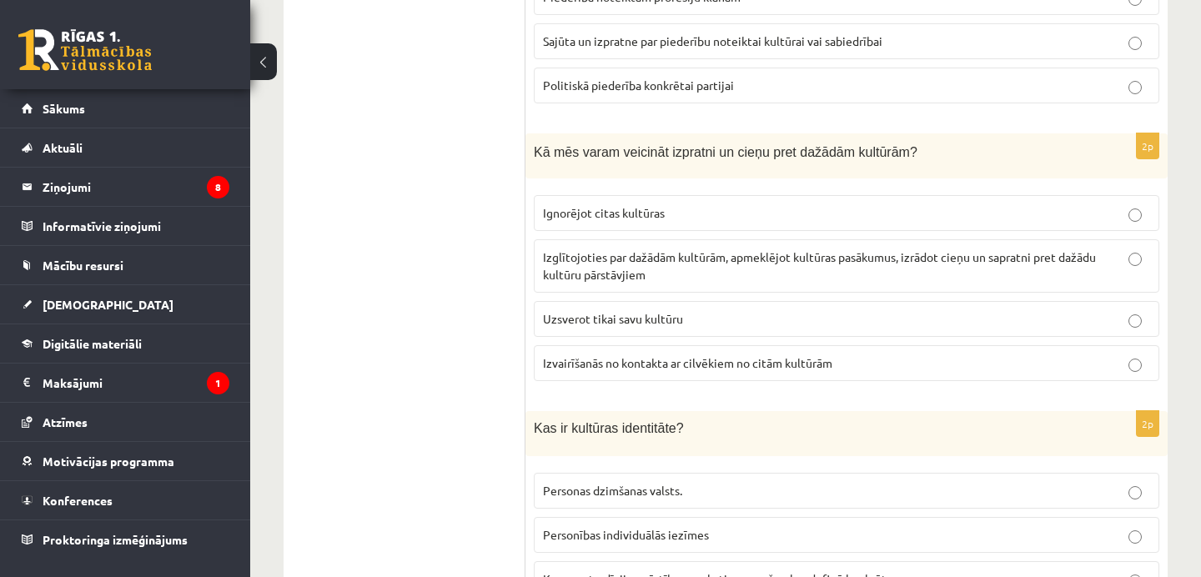
scroll to position [990, 0]
click at [586, 272] on span "Izglītojoties par dažādām kultūrām, apmeklējot kultūras pasākumus, izrādot cieņ…" at bounding box center [819, 264] width 553 height 33
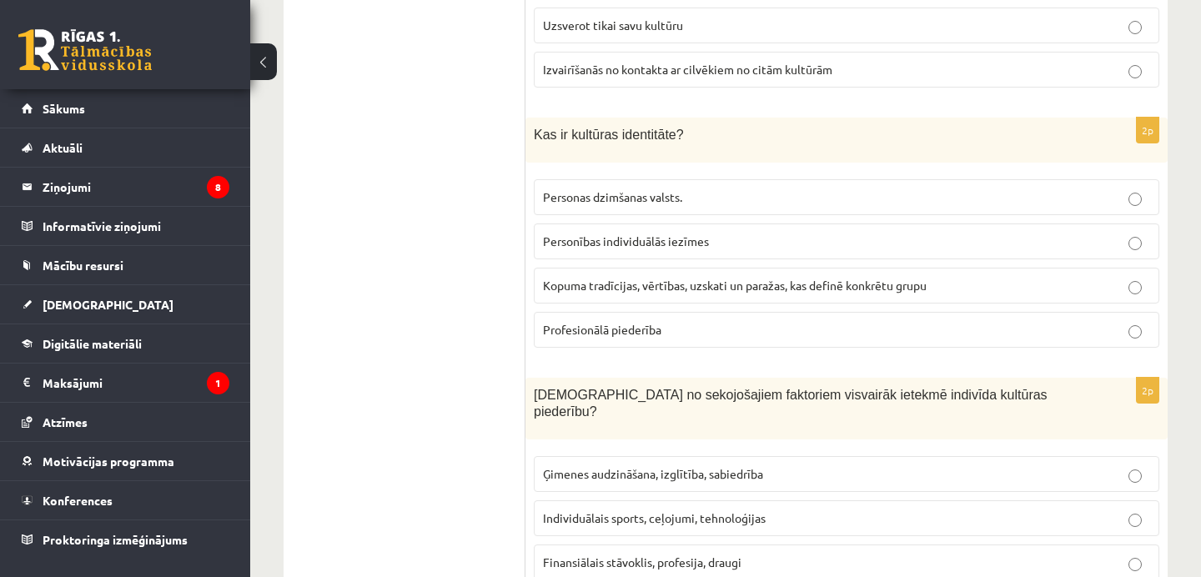
scroll to position [1297, 0]
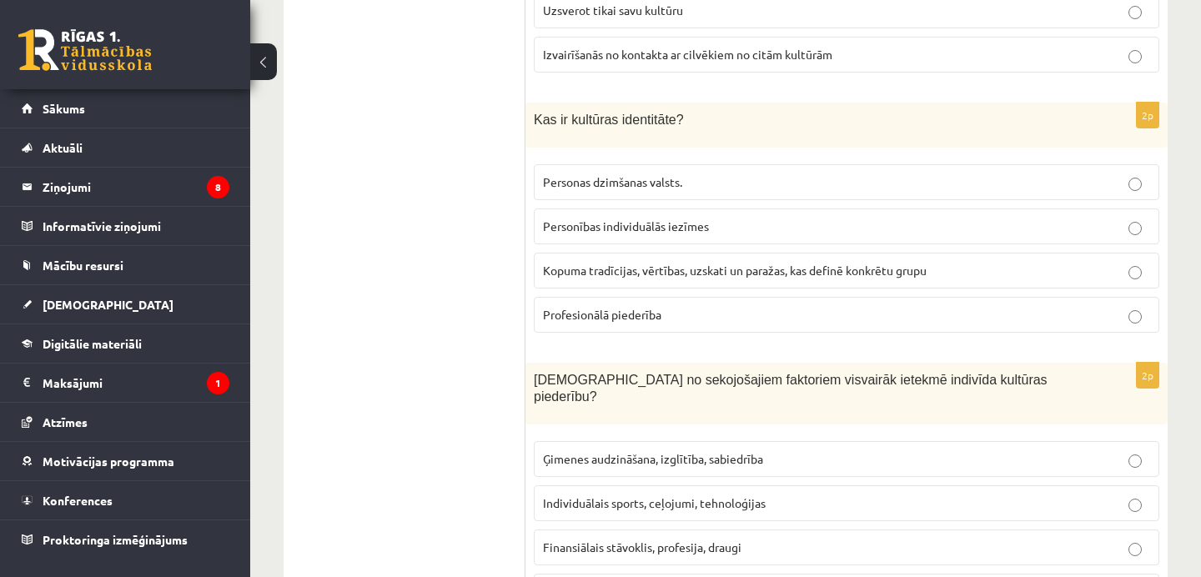
click at [611, 278] on p "Kopuma tradīcijas, vērtības, uzskati un paražas, kas definē konkrētu grupu" at bounding box center [846, 271] width 607 height 18
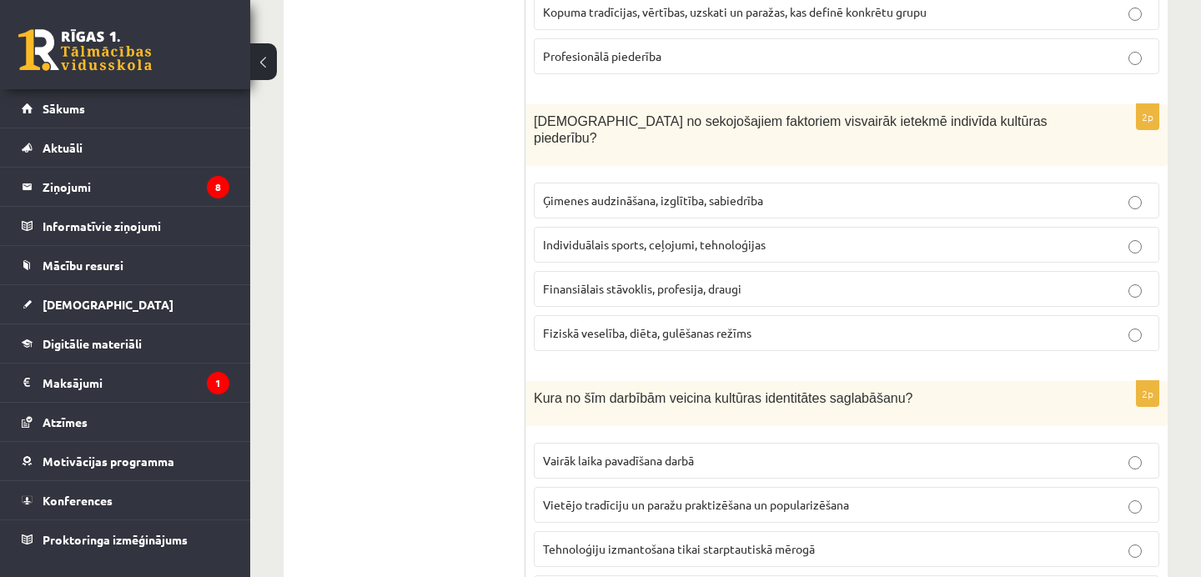
scroll to position [1559, 0]
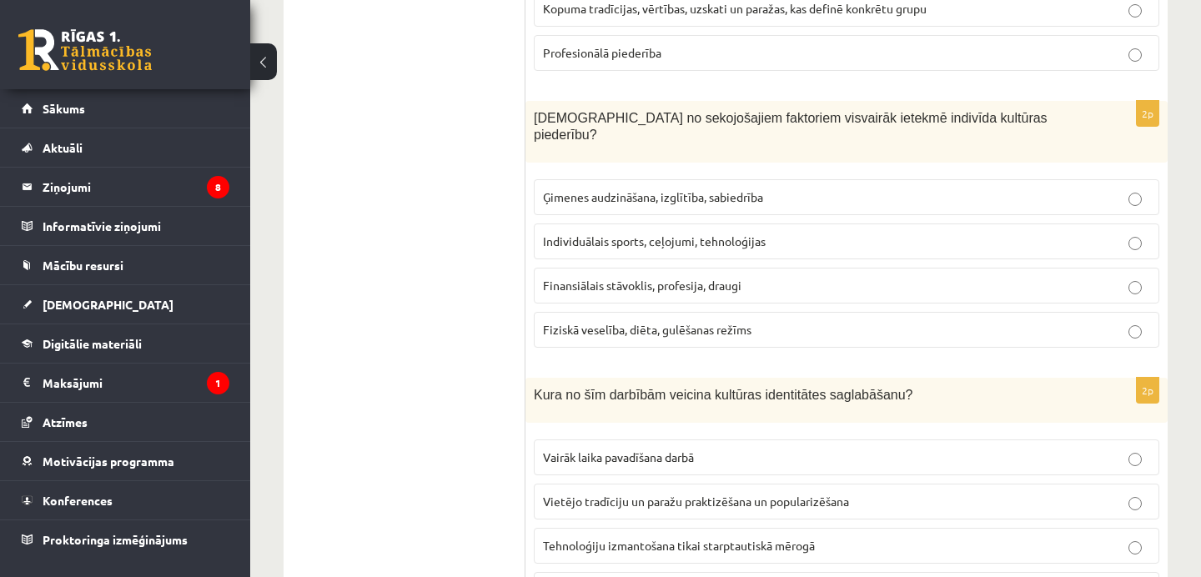
click at [614, 189] on span "Ģimenes audzināšana, izglītība, sabiedrība" at bounding box center [653, 196] width 220 height 15
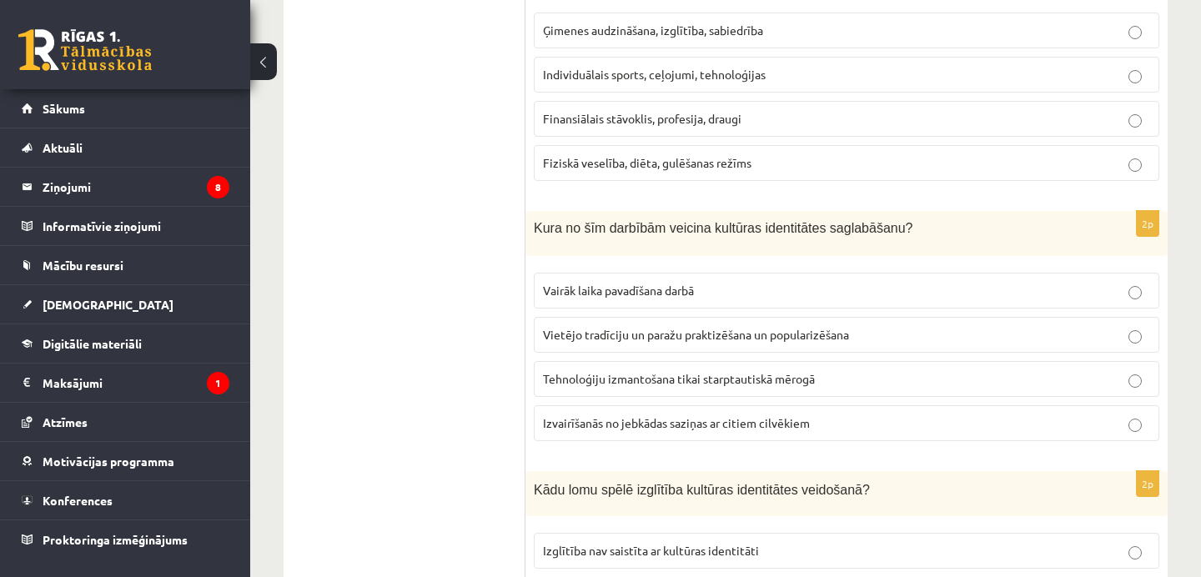
scroll to position [1736, 0]
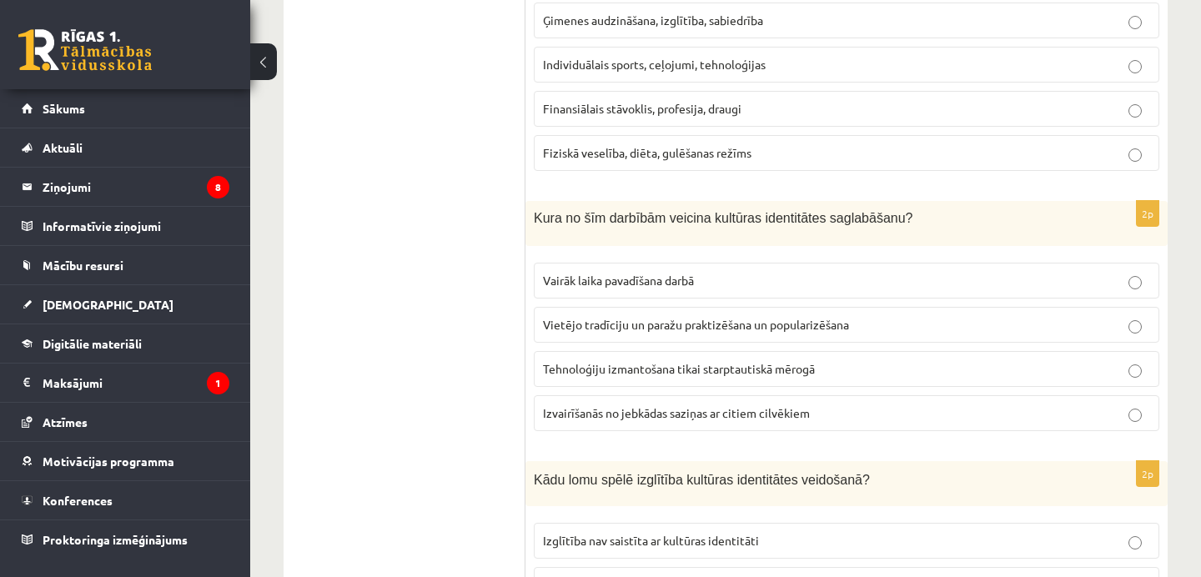
click at [587, 316] on label "Vietējo tradīciju un paražu praktizēšana un popularizēšana" at bounding box center [847, 325] width 626 height 36
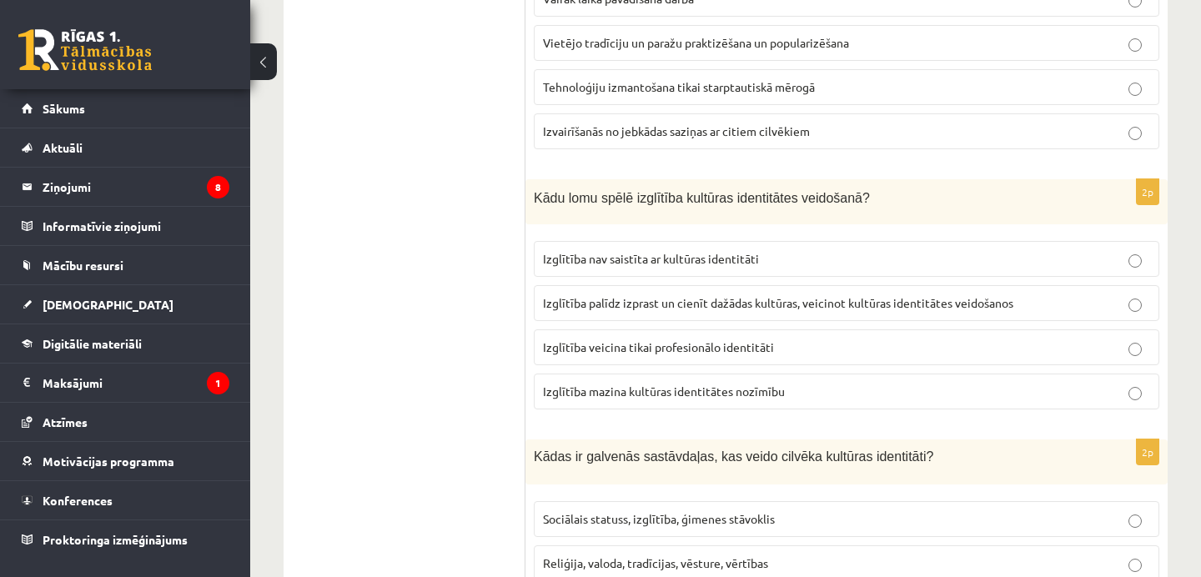
scroll to position [2028, 0]
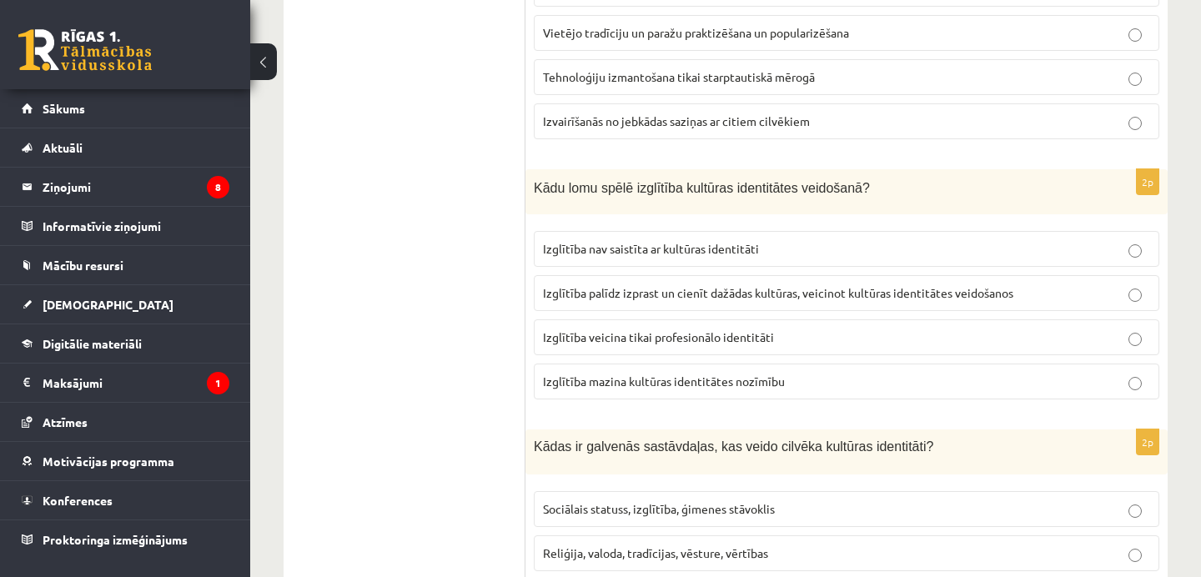
click at [666, 284] on p "Izglītība palīdz izprast un cienīt dažādas kultūras, veicinot kultūras identitā…" at bounding box center [846, 293] width 607 height 18
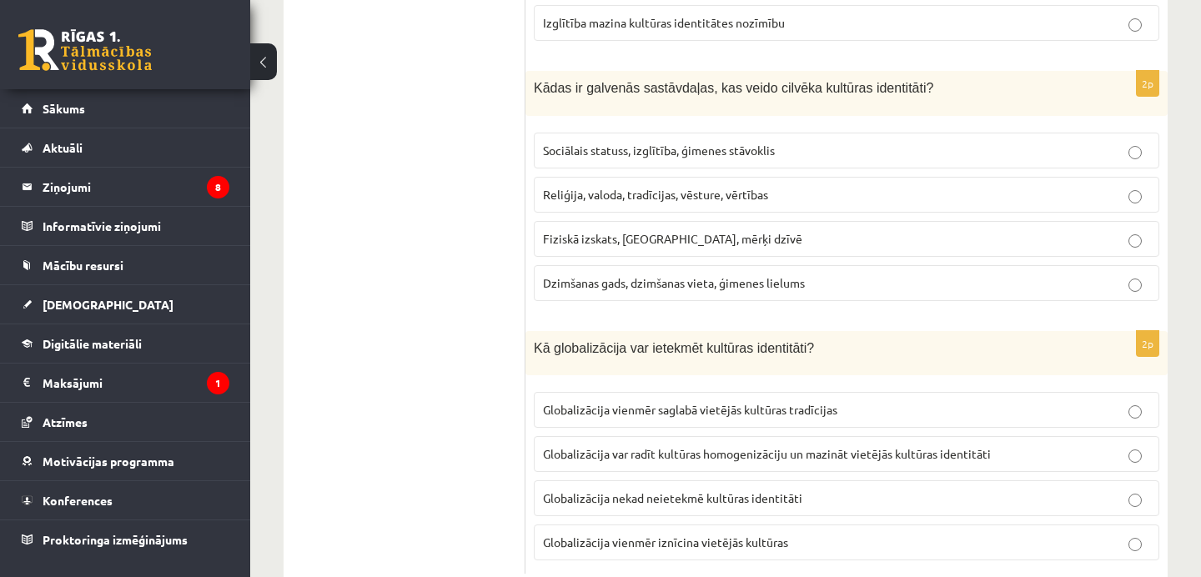
scroll to position [2395, 0]
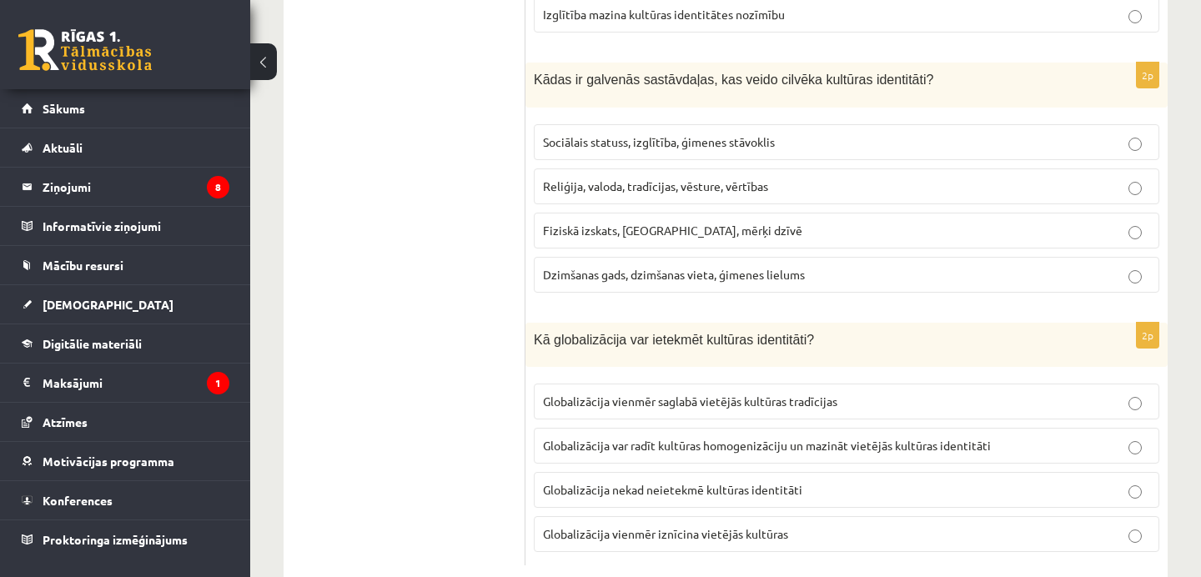
click at [623, 178] on span "Reliģija, valoda, tradīcijas, vēsture, vērtības" at bounding box center [655, 185] width 225 height 15
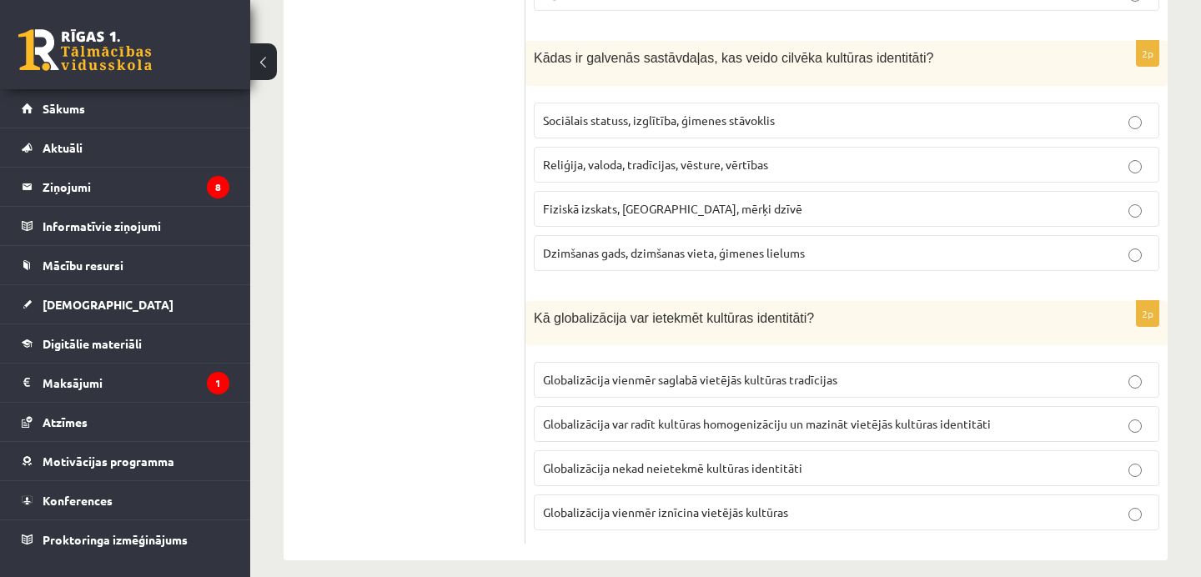
click at [687, 416] on span "Globalizācija var radīt kultūras homogenizāciju un mazināt vietējās kultūras id…" at bounding box center [767, 423] width 448 height 15
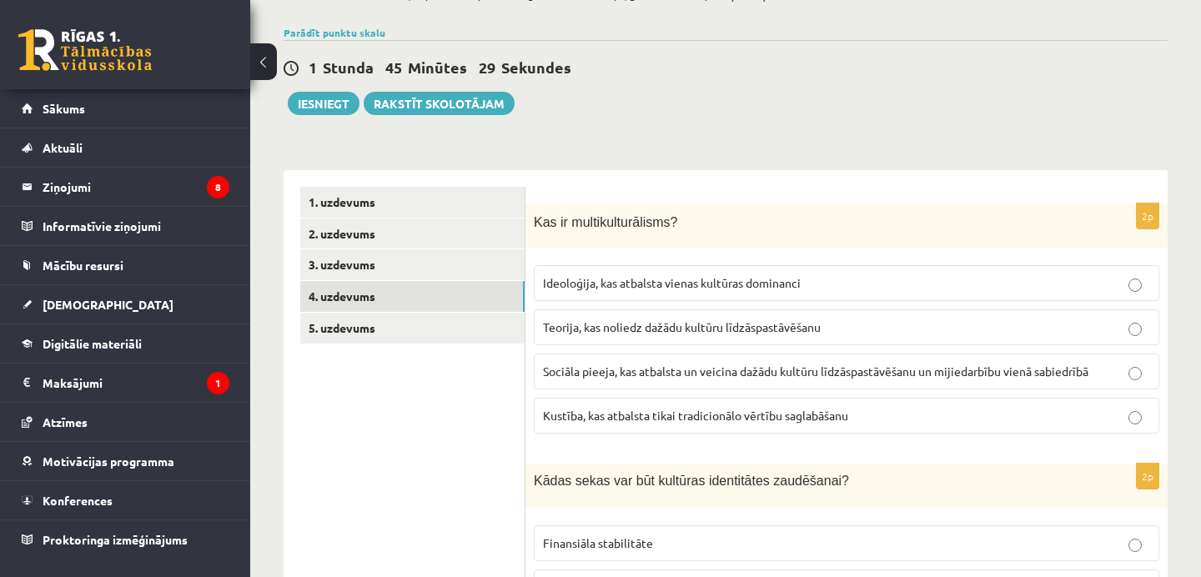
scroll to position [143, 0]
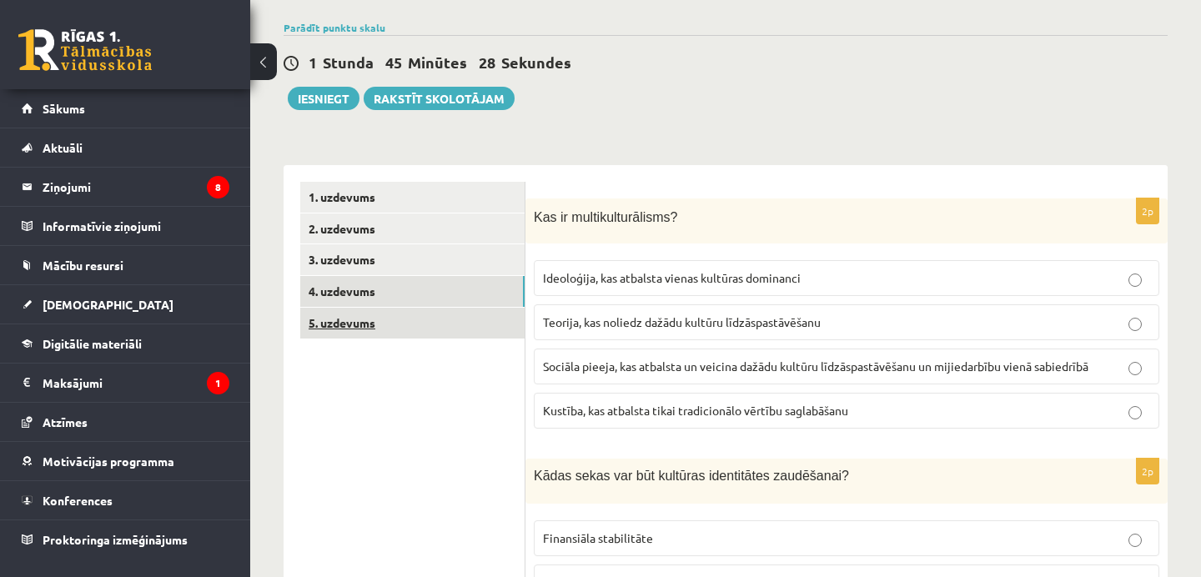
click at [376, 332] on link "5. uzdevums" at bounding box center [412, 323] width 224 height 31
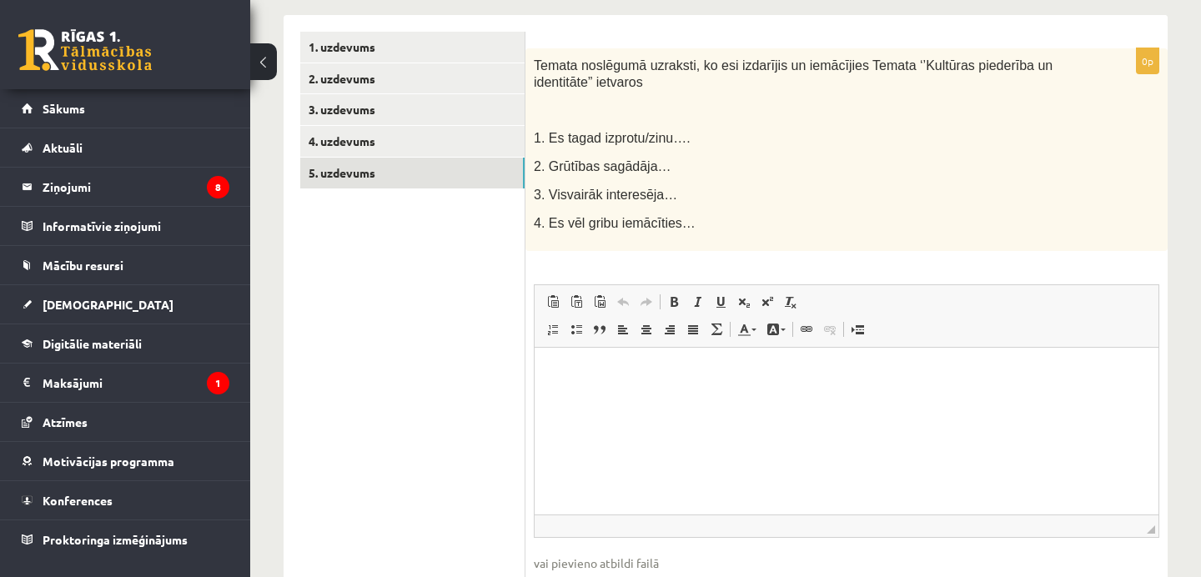
scroll to position [251, 0]
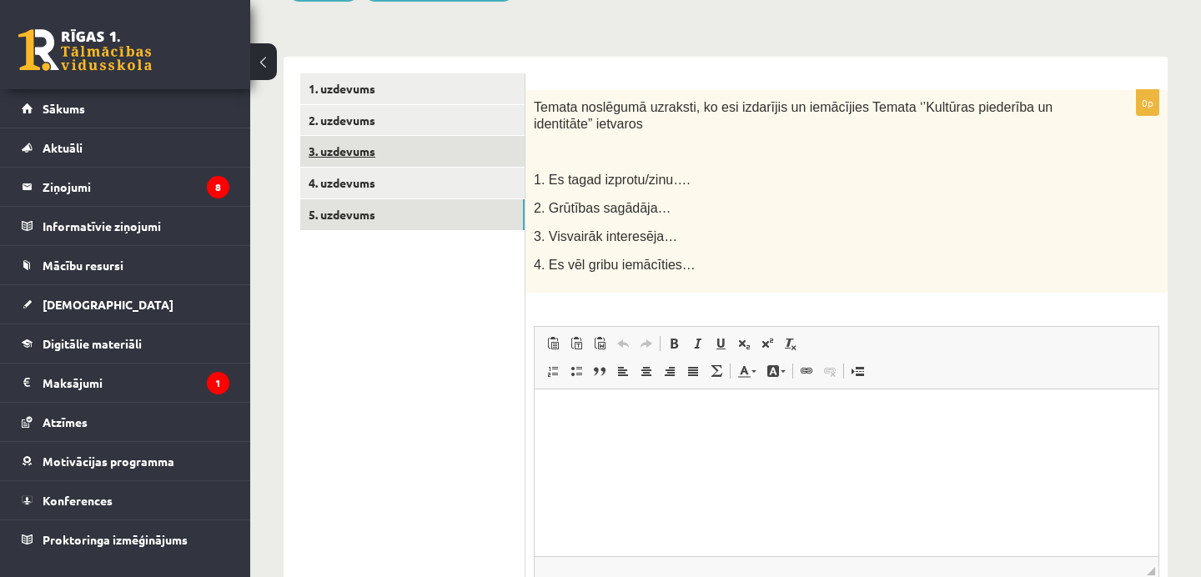
click at [338, 153] on link "3. uzdevums" at bounding box center [412, 151] width 224 height 31
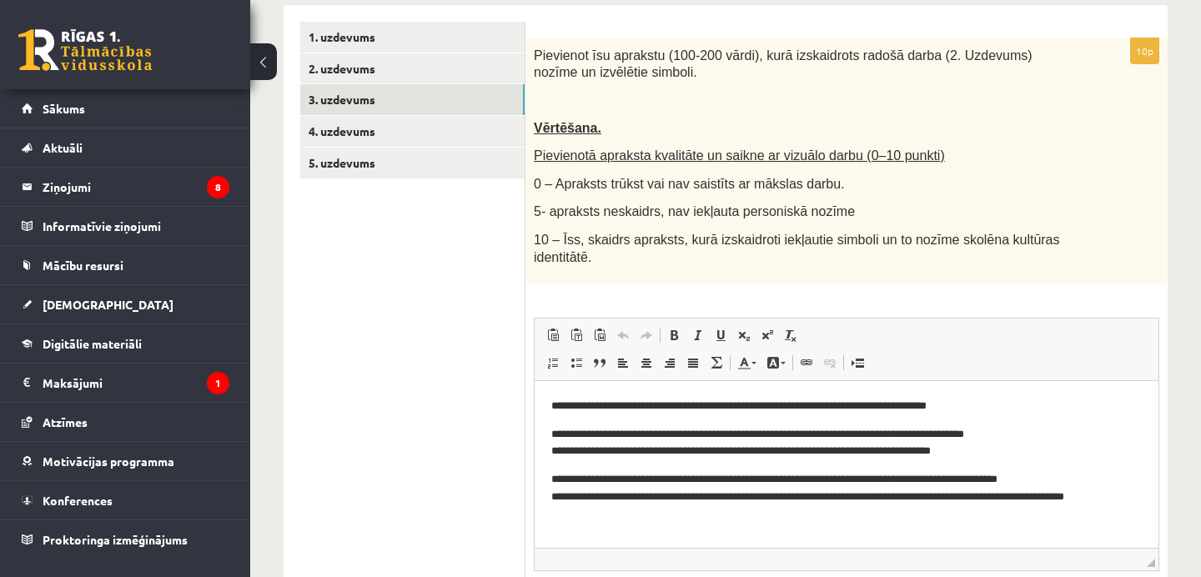
scroll to position [274, 0]
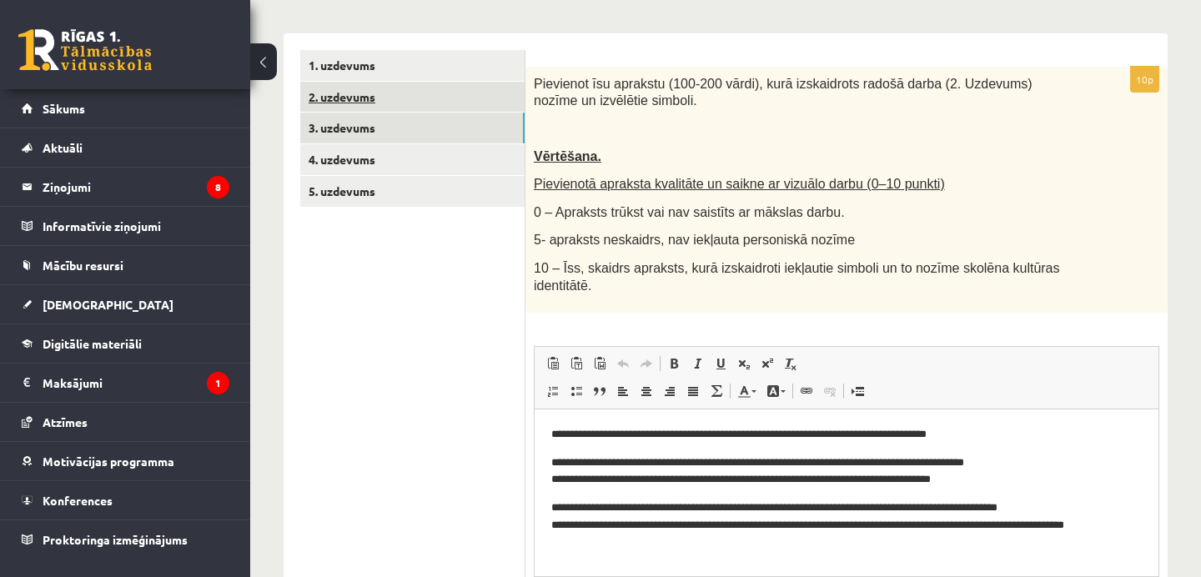
click at [364, 95] on link "2. uzdevums" at bounding box center [412, 97] width 224 height 31
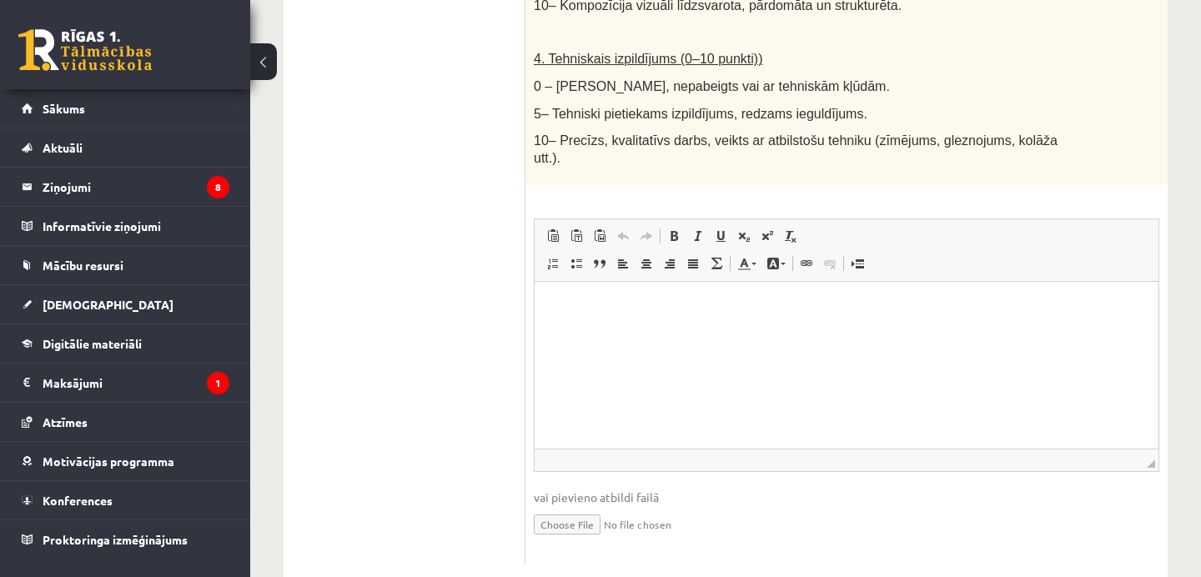
scroll to position [1021, 0]
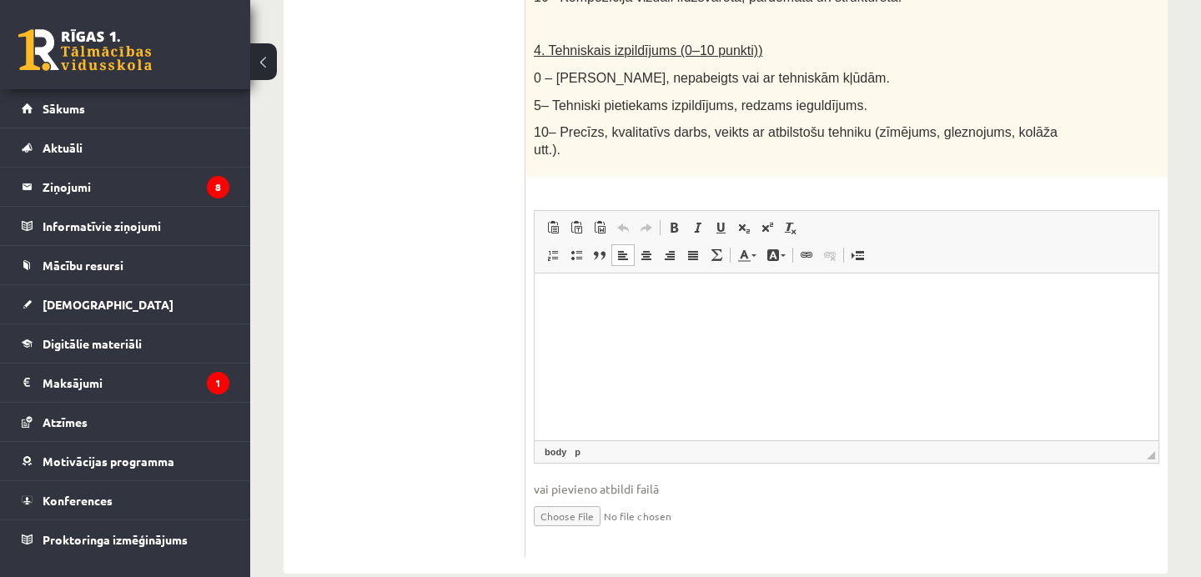
click at [671, 324] on html at bounding box center [847, 299] width 624 height 51
click at [590, 532] on input "file" at bounding box center [847, 515] width 626 height 34
type input "**********"
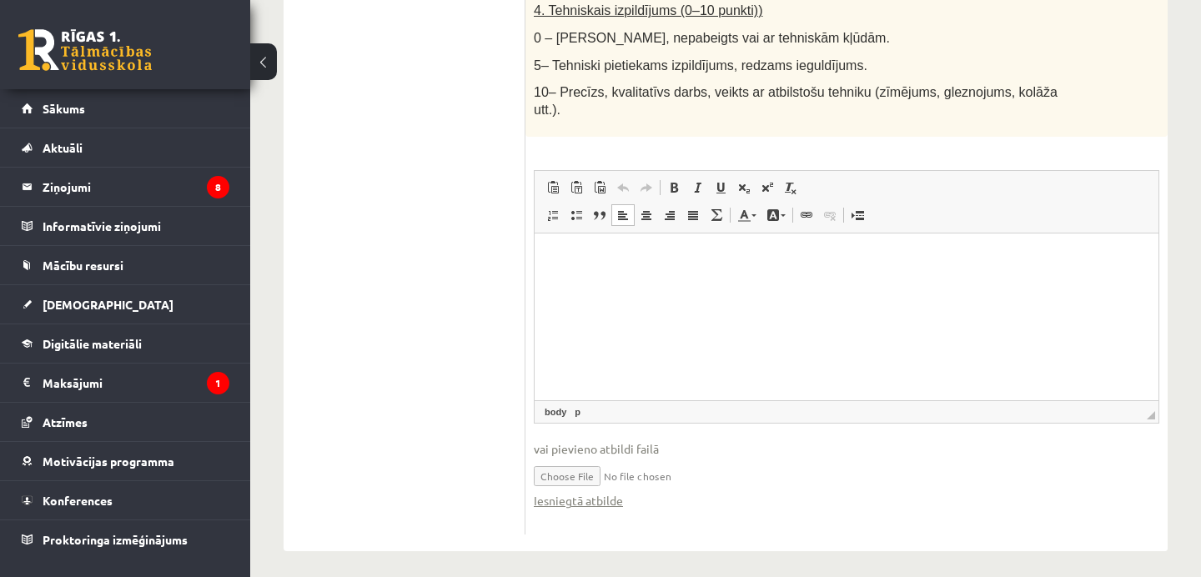
scroll to position [1060, 0]
click at [599, 285] on html at bounding box center [847, 259] width 624 height 51
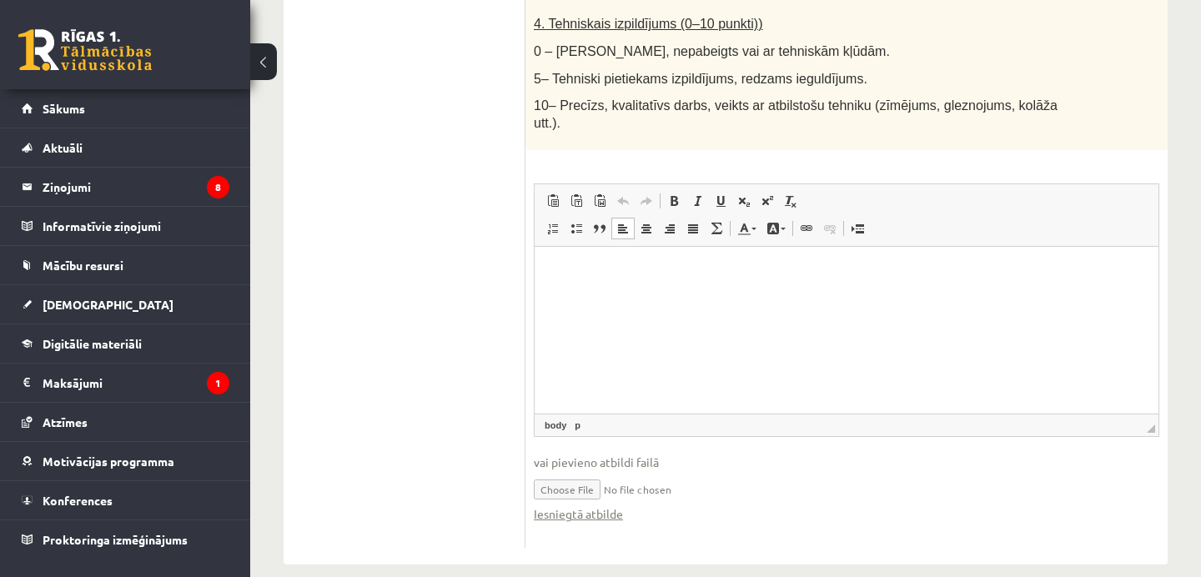
scroll to position [1038, 0]
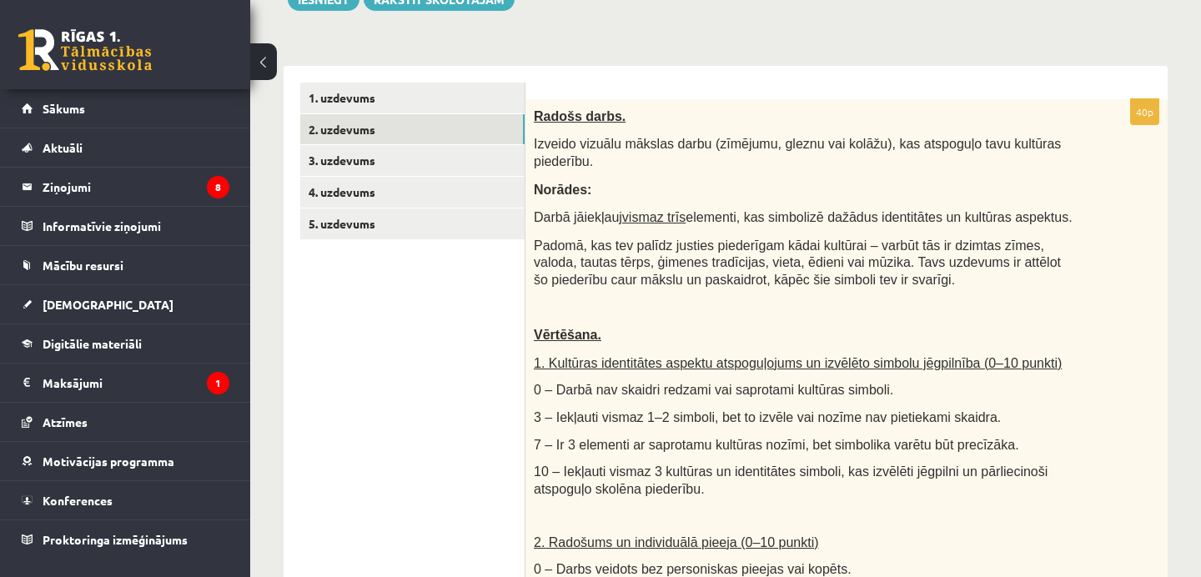
scroll to position [0, 0]
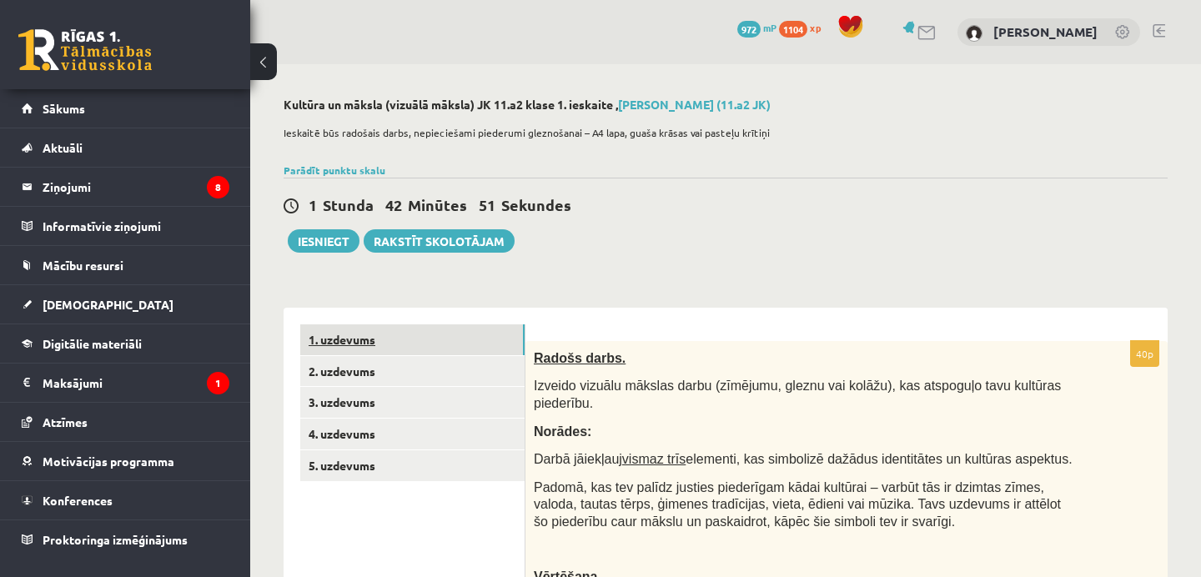
click at [475, 349] on link "1. uzdevums" at bounding box center [412, 339] width 224 height 31
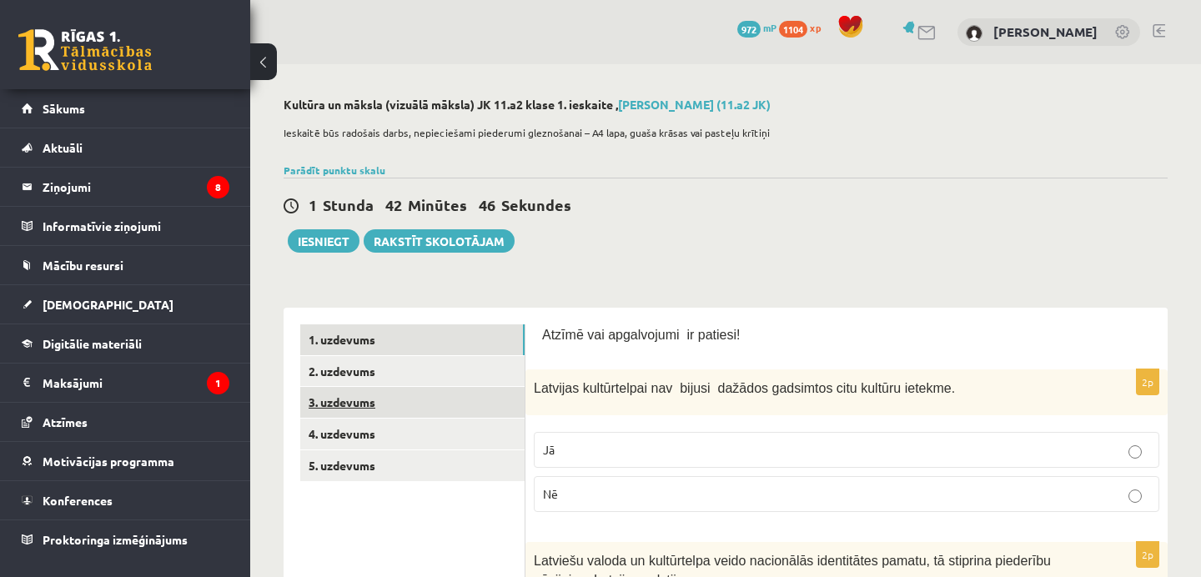
click at [470, 411] on link "3. uzdevums" at bounding box center [412, 402] width 224 height 31
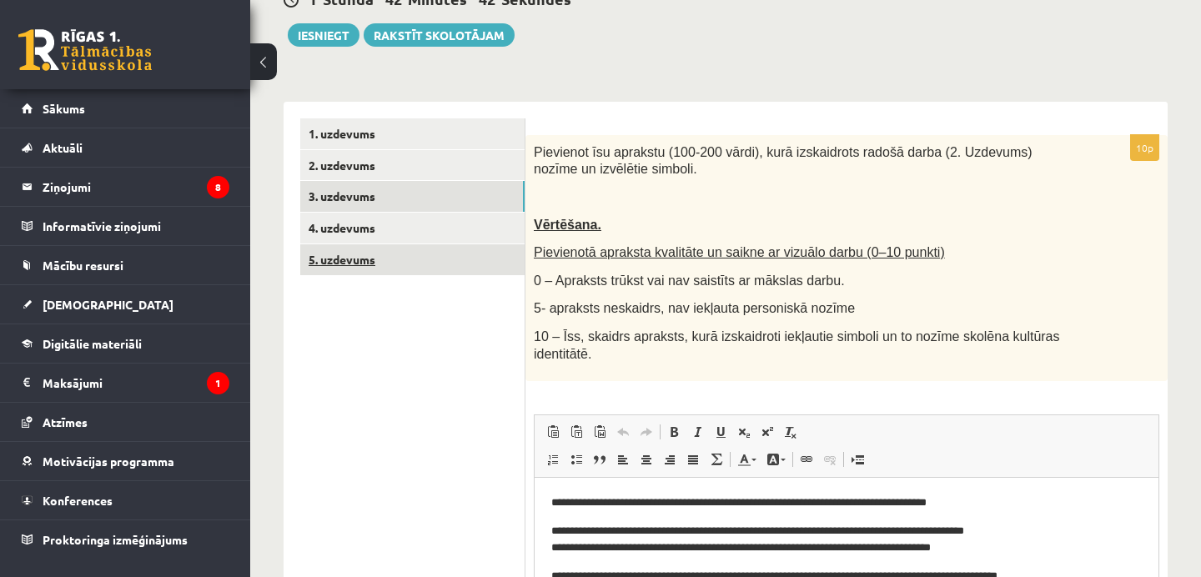
scroll to position [188, 0]
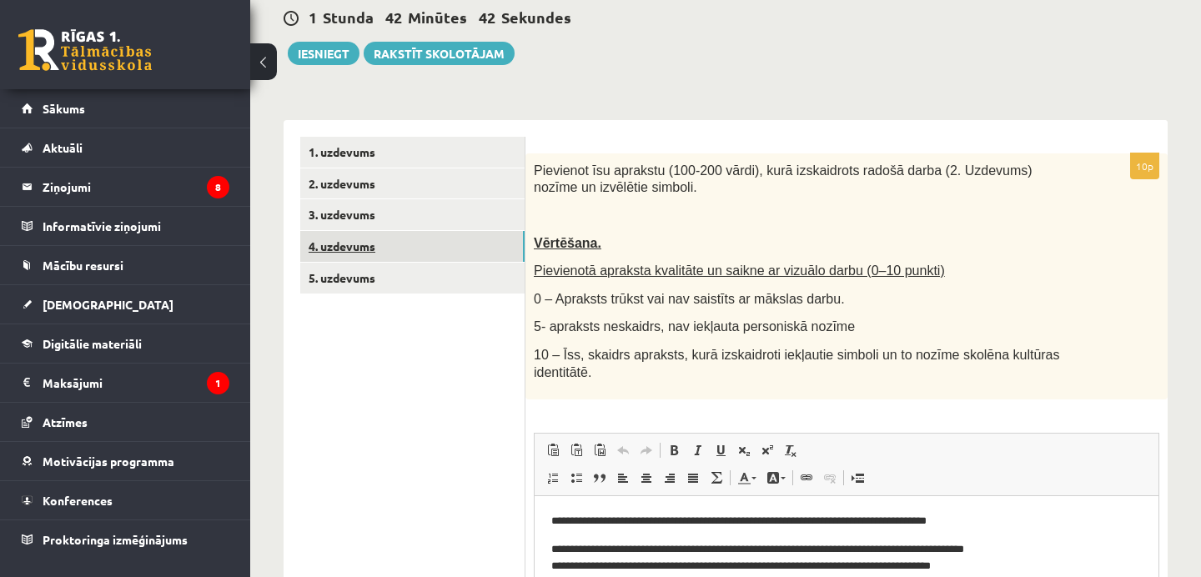
click at [454, 249] on link "4. uzdevums" at bounding box center [412, 246] width 224 height 31
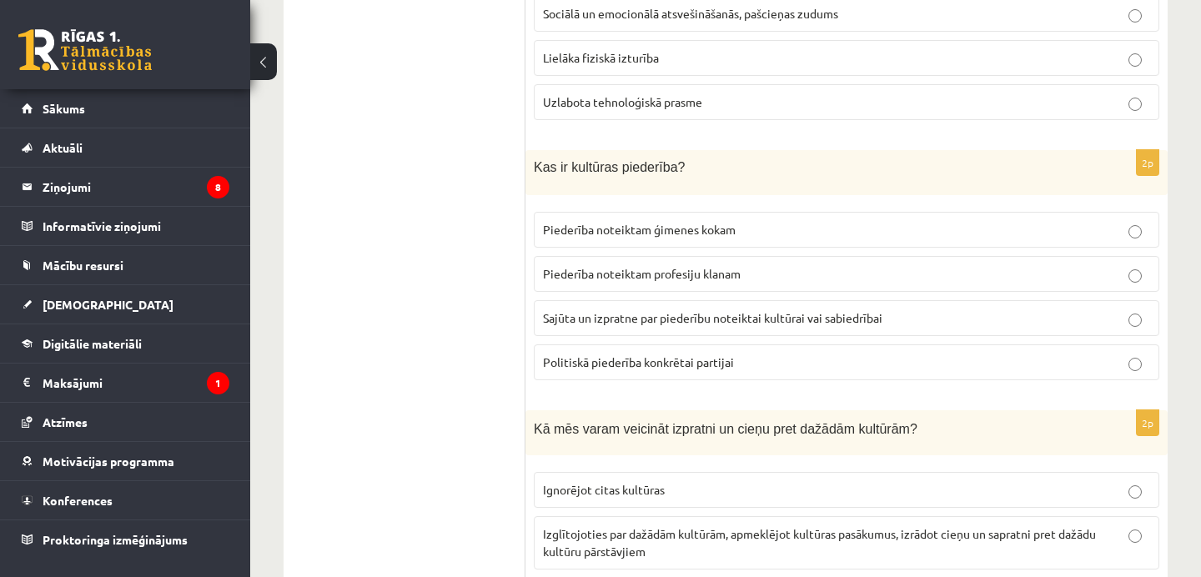
scroll to position [0, 0]
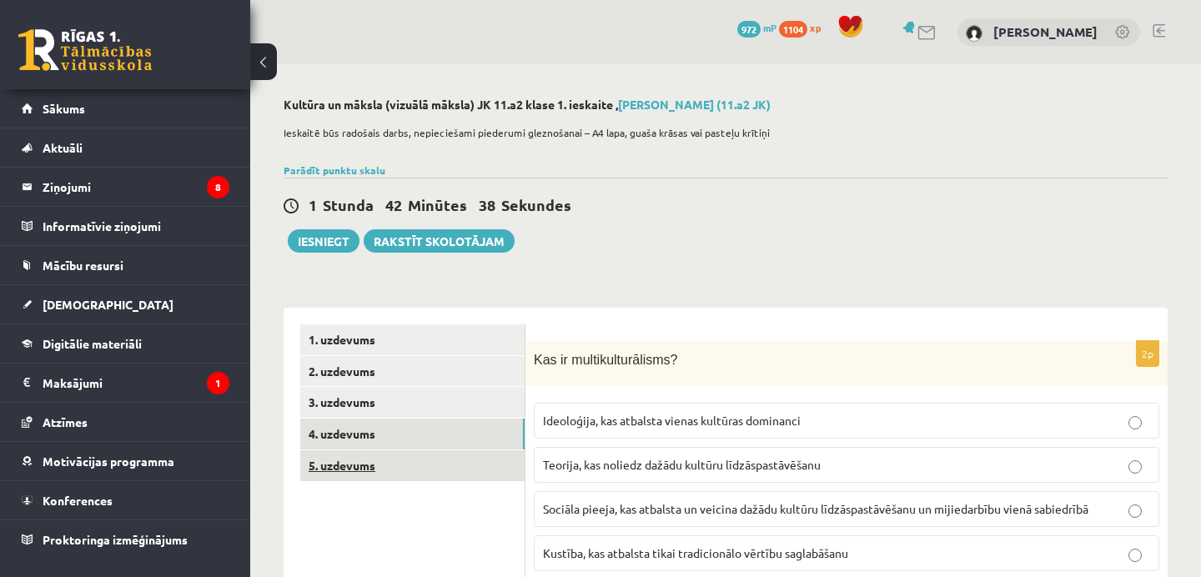
click at [489, 480] on link "5. uzdevums" at bounding box center [412, 465] width 224 height 31
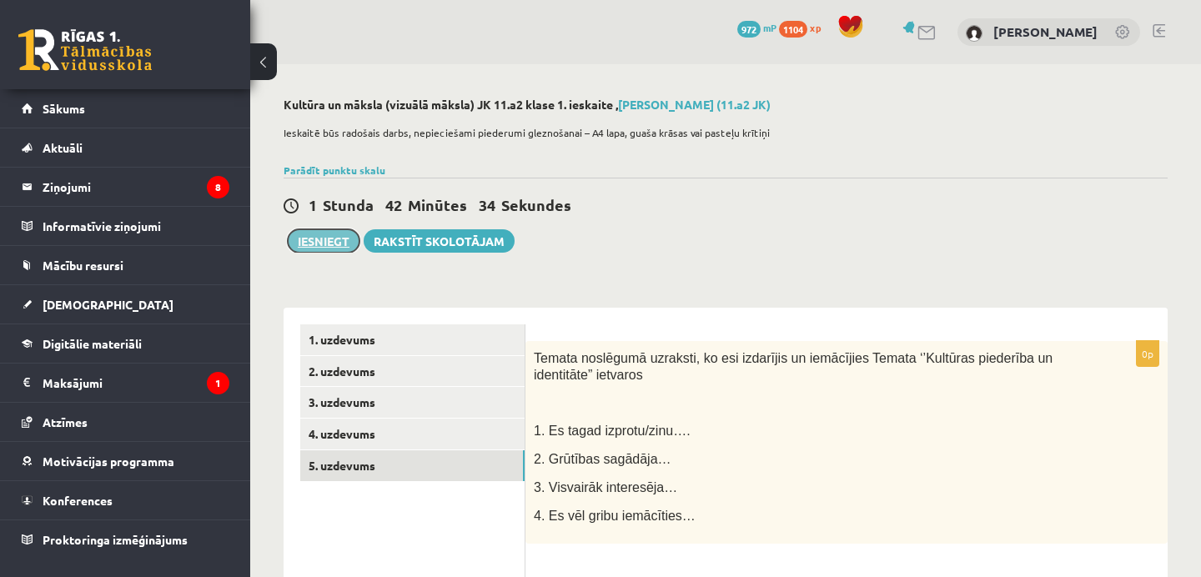
click at [313, 247] on button "Iesniegt" at bounding box center [324, 240] width 72 height 23
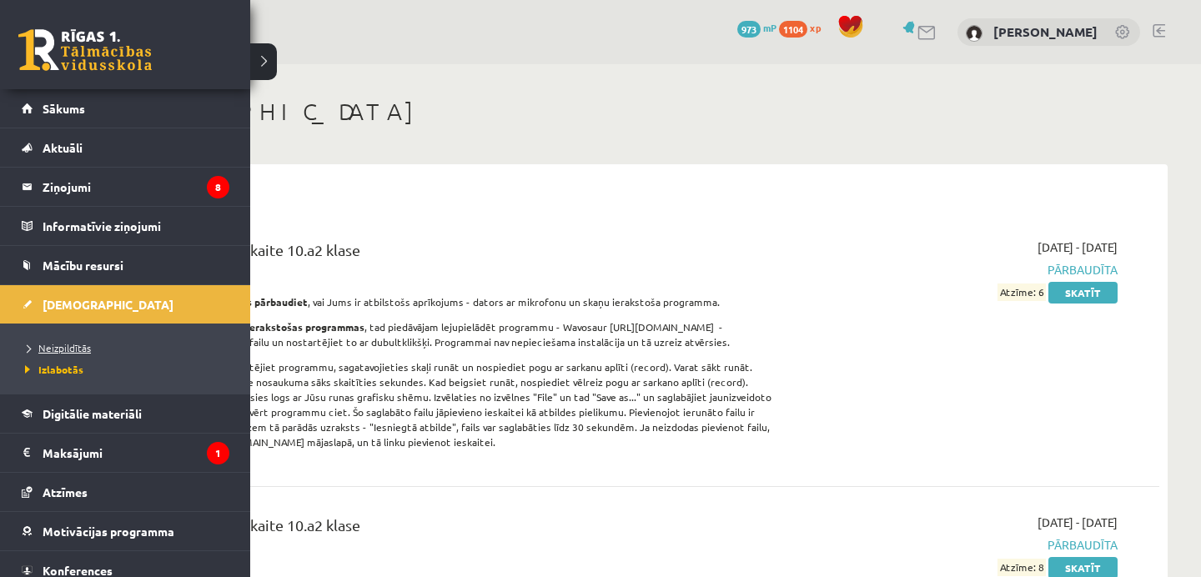
click at [46, 346] on span "Neizpildītās" at bounding box center [56, 347] width 70 height 13
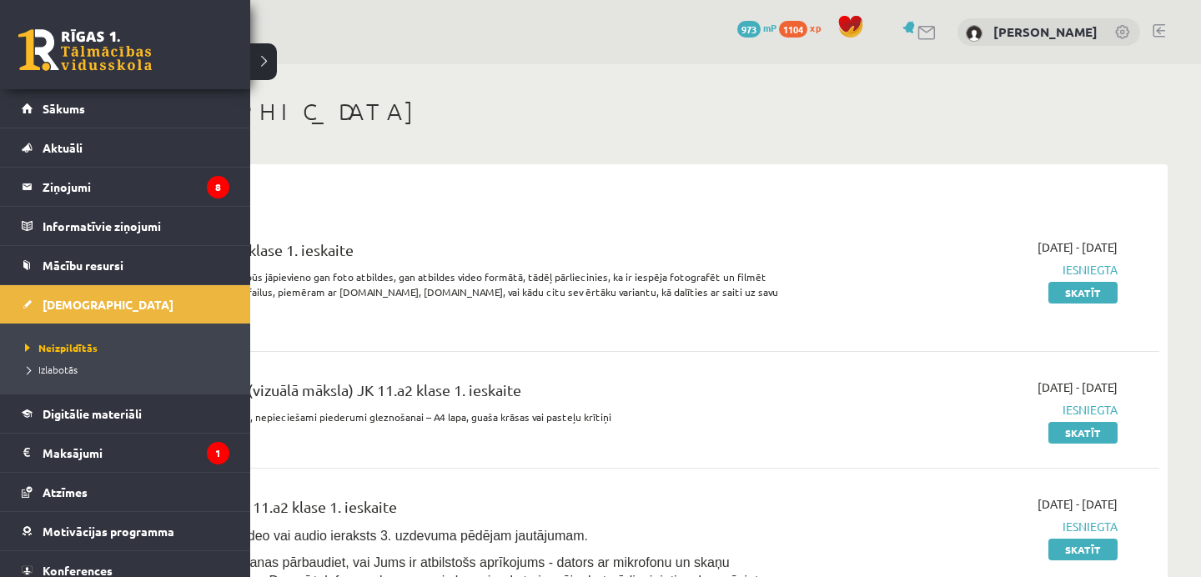
click at [47, 65] on link at bounding box center [84, 50] width 133 height 42
